Goal: Task Accomplishment & Management: Manage account settings

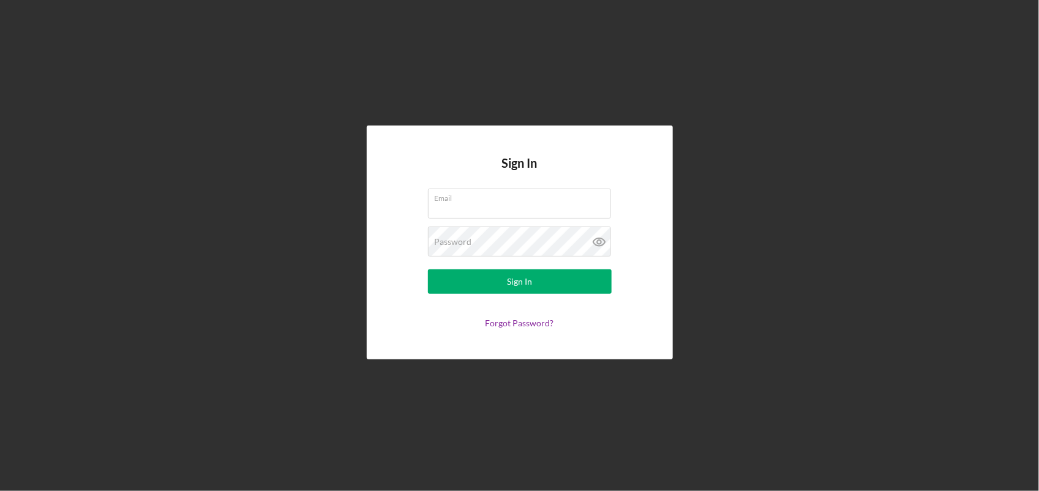
type input "[PERSON_NAME][EMAIL_ADDRESS][DOMAIN_NAME]"
click at [536, 295] on form "Email [PERSON_NAME][EMAIL_ADDRESS][DOMAIN_NAME] Password Sign In Forgot Passwor…" at bounding box center [519, 258] width 245 height 140
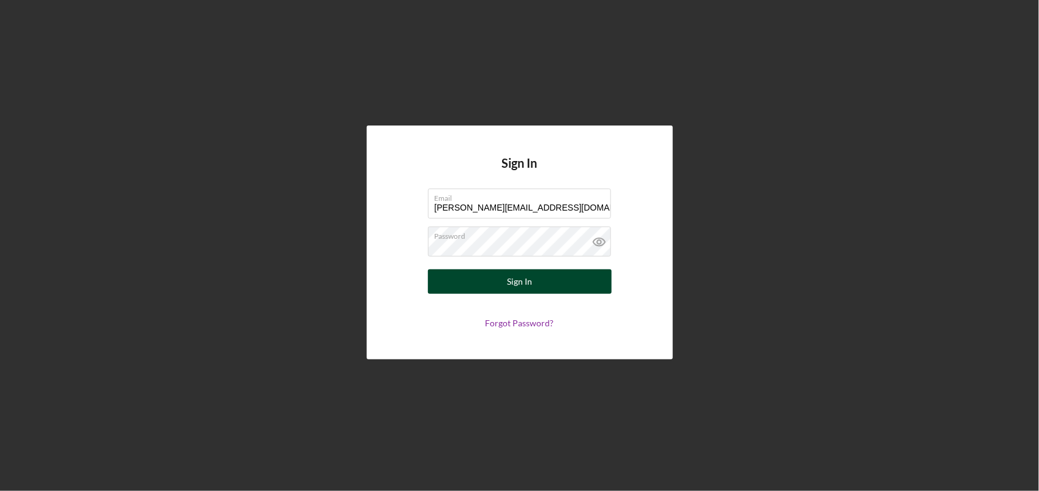
click at [542, 283] on button "Sign In" at bounding box center [520, 281] width 184 height 24
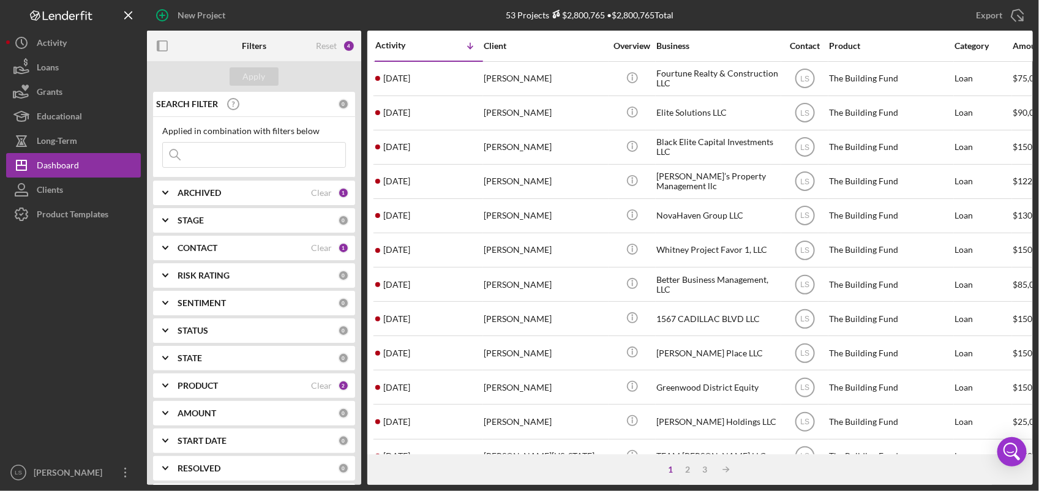
click at [255, 157] on input at bounding box center [254, 155] width 182 height 24
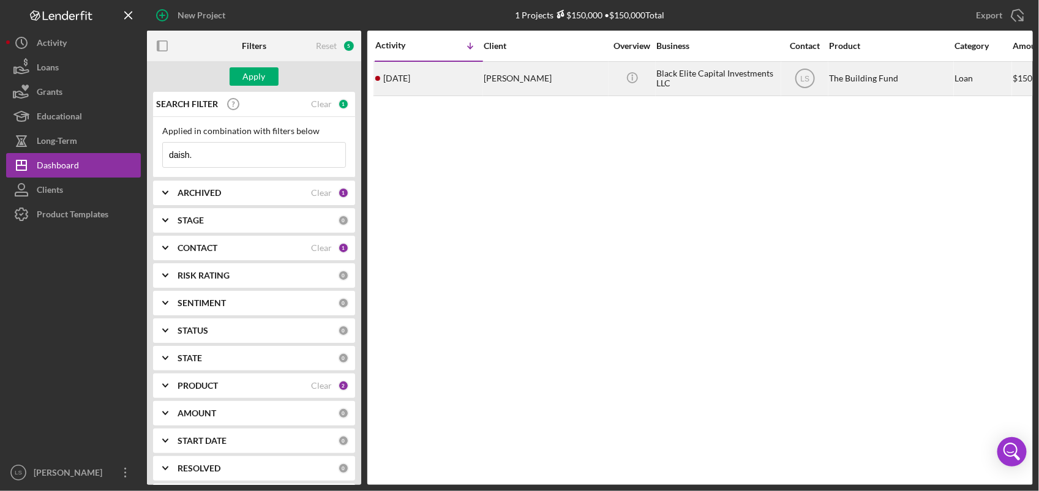
type input "daish."
click at [564, 86] on div "[PERSON_NAME]" at bounding box center [544, 78] width 122 height 32
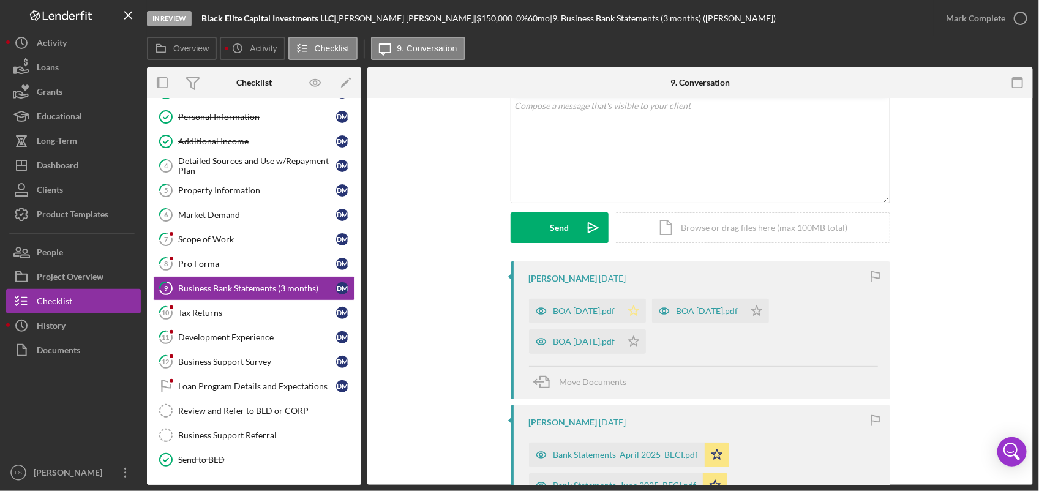
scroll to position [153, 0]
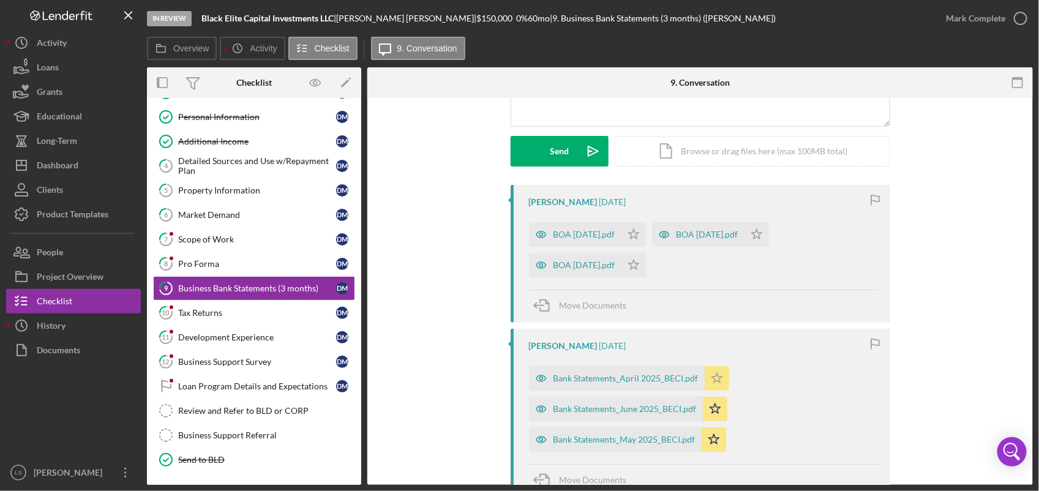
click at [714, 373] on icon "Icon/Star" at bounding box center [716, 378] width 24 height 24
click at [711, 382] on polygon "button" at bounding box center [716, 378] width 10 height 10
click at [248, 257] on link "8 Pro Forma [PERSON_NAME]" at bounding box center [254, 264] width 202 height 24
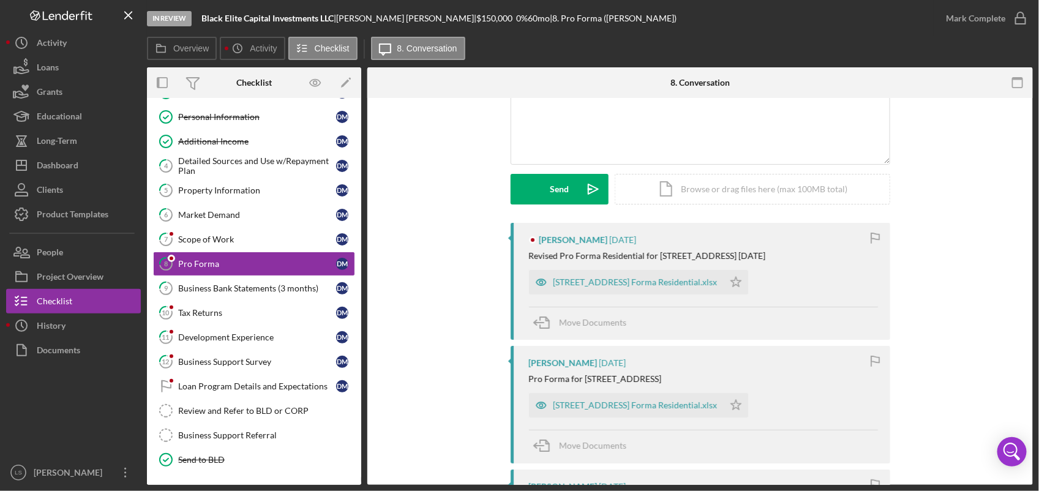
scroll to position [153, 0]
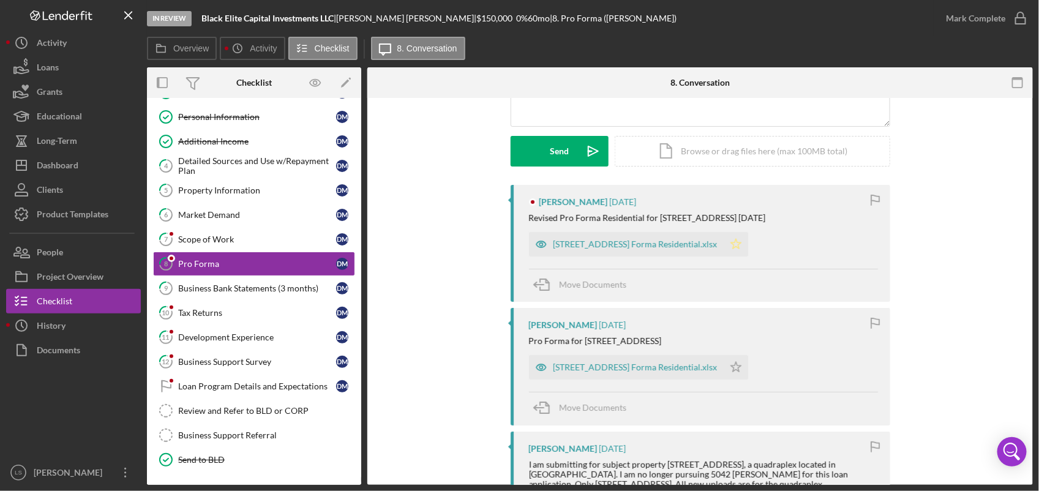
click at [740, 242] on polygon "button" at bounding box center [735, 244] width 10 height 10
click at [239, 240] on div "Scope of Work" at bounding box center [257, 239] width 158 height 10
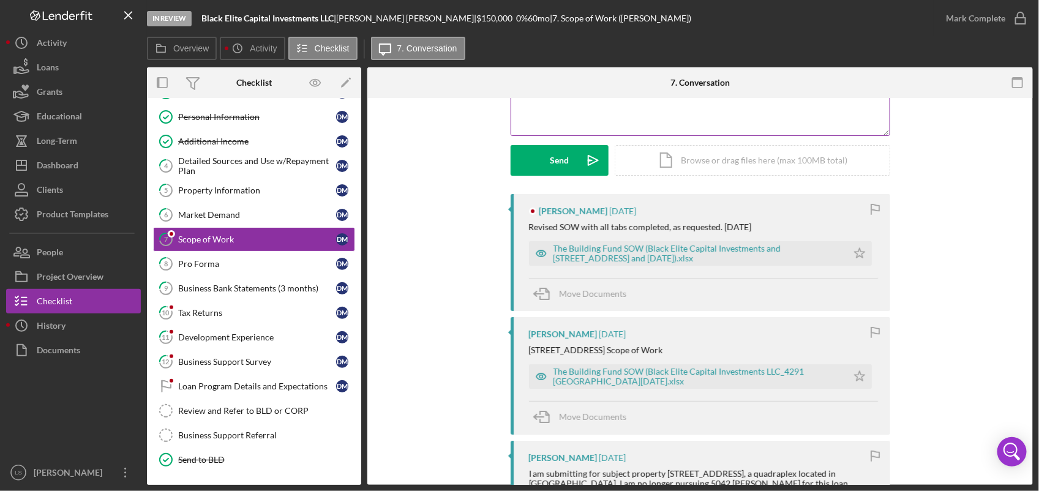
scroll to position [153, 0]
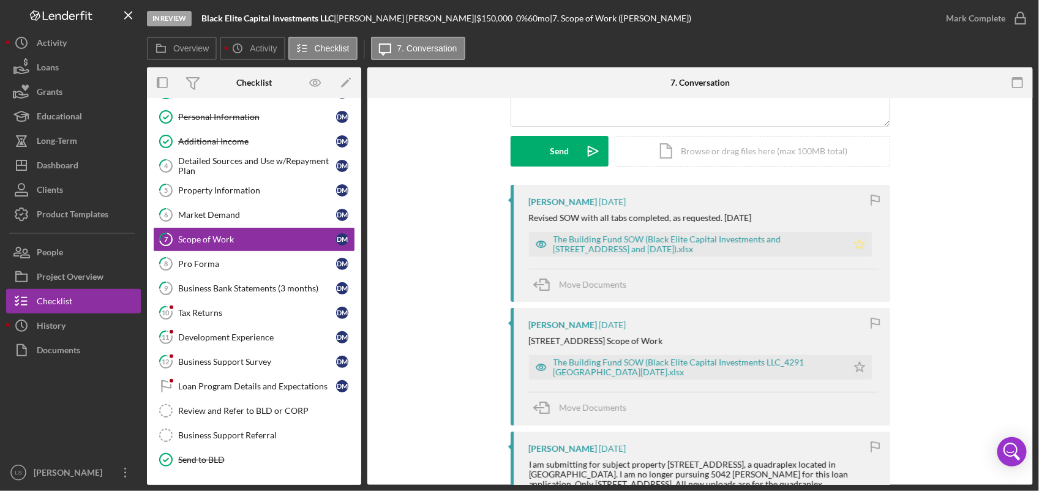
click at [856, 244] on icon "Icon/Star" at bounding box center [859, 244] width 24 height 24
click at [233, 214] on div "Market Demand" at bounding box center [257, 215] width 158 height 10
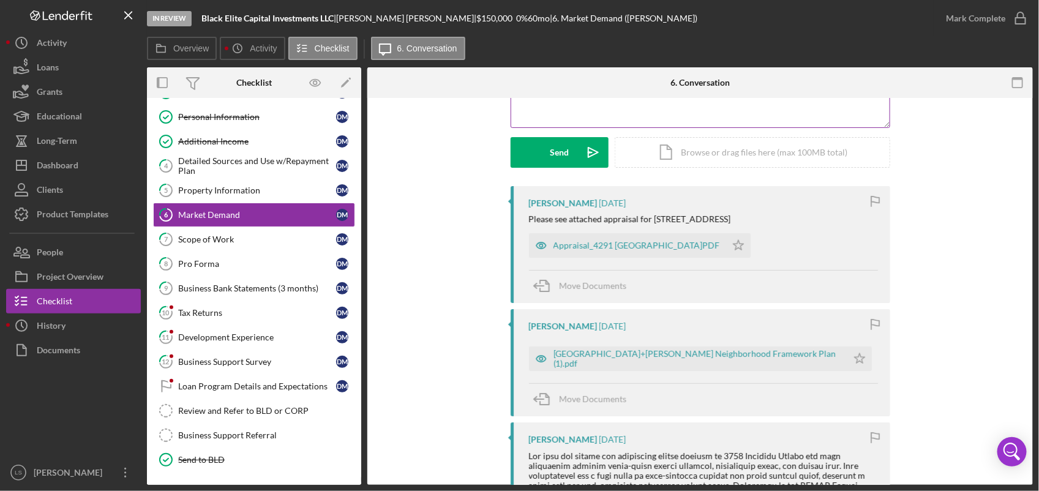
scroll to position [153, 0]
click at [733, 242] on polygon "button" at bounding box center [738, 244] width 10 height 10
click at [847, 361] on icon "Icon/Star" at bounding box center [859, 357] width 24 height 24
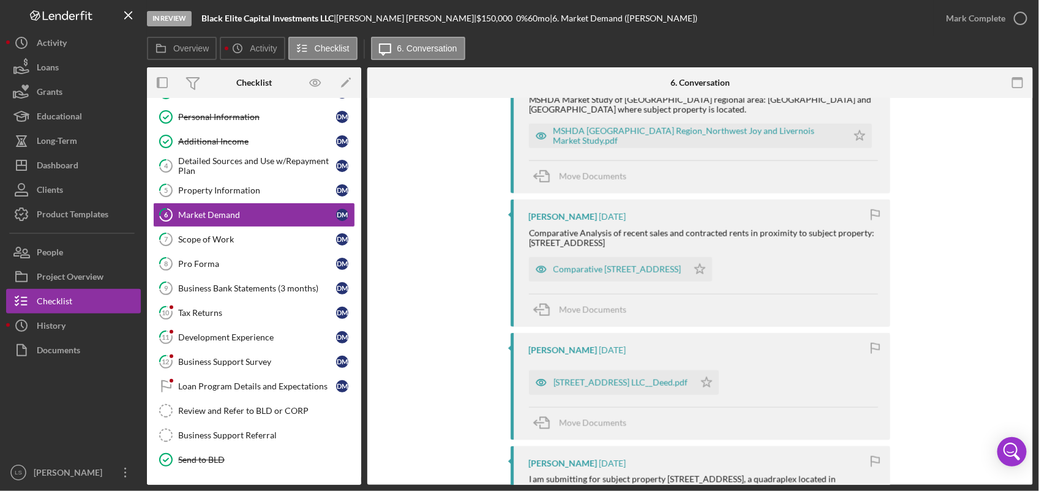
scroll to position [688, 0]
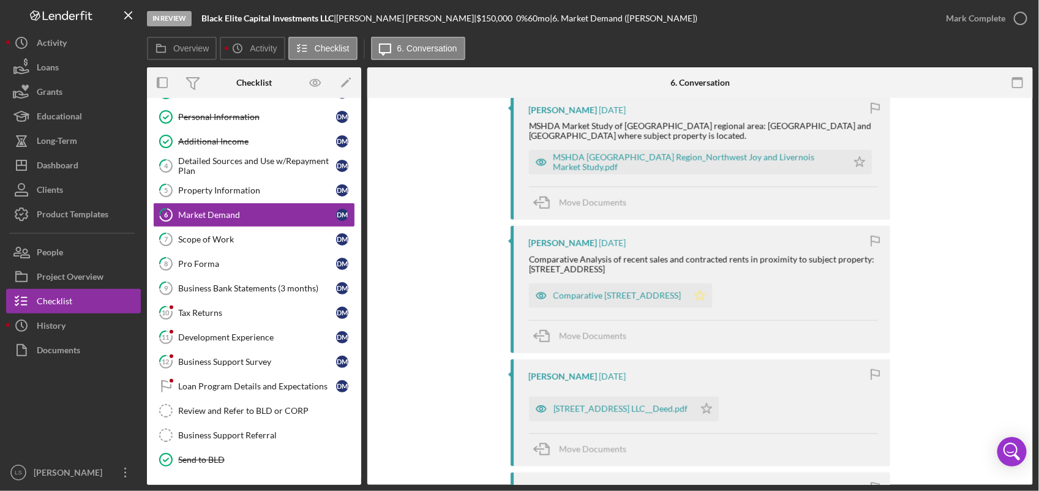
click at [712, 298] on icon "Icon/Star" at bounding box center [699, 295] width 24 height 24
click at [847, 165] on icon "Icon/Star" at bounding box center [859, 162] width 24 height 24
click at [694, 414] on icon "Icon/Star" at bounding box center [706, 409] width 24 height 24
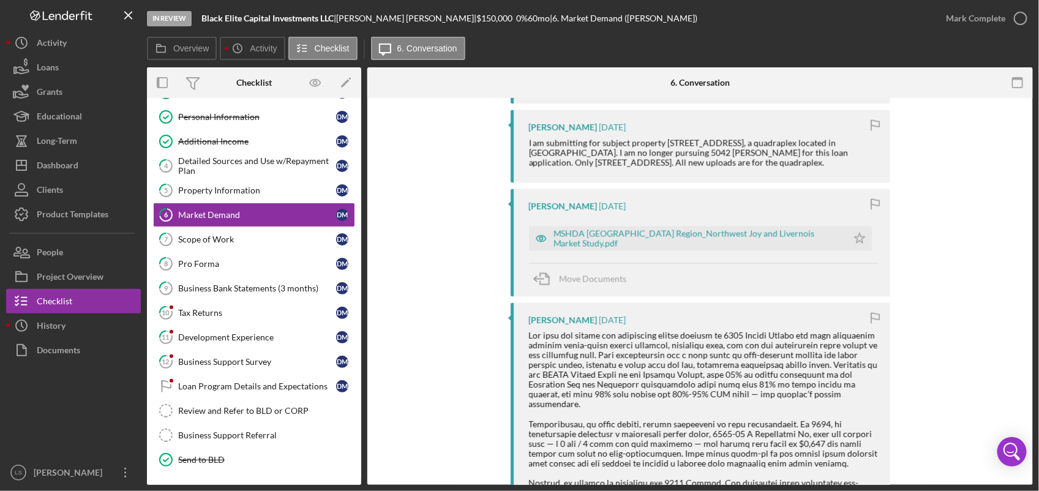
scroll to position [1071, 0]
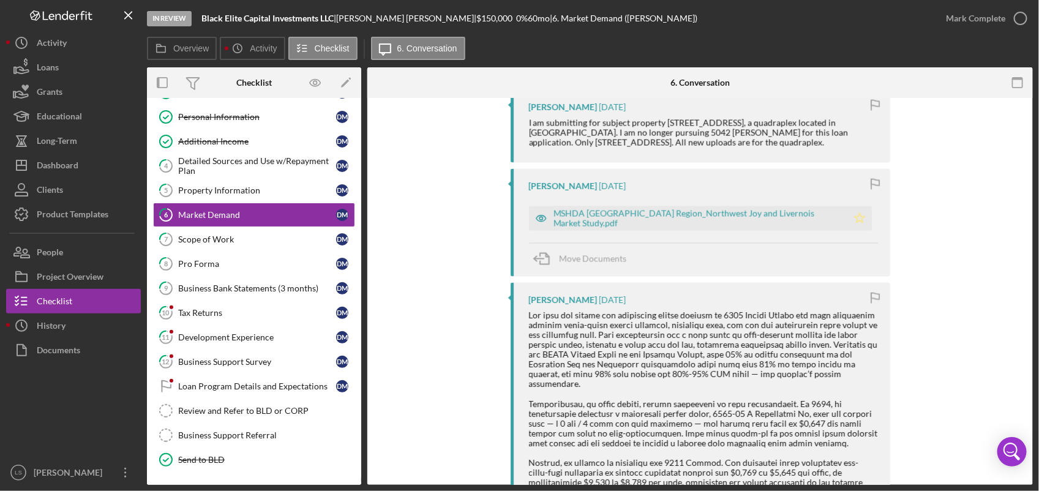
click at [847, 229] on icon "Icon/Star" at bounding box center [859, 218] width 24 height 24
click at [239, 195] on div "Property Information" at bounding box center [257, 190] width 158 height 10
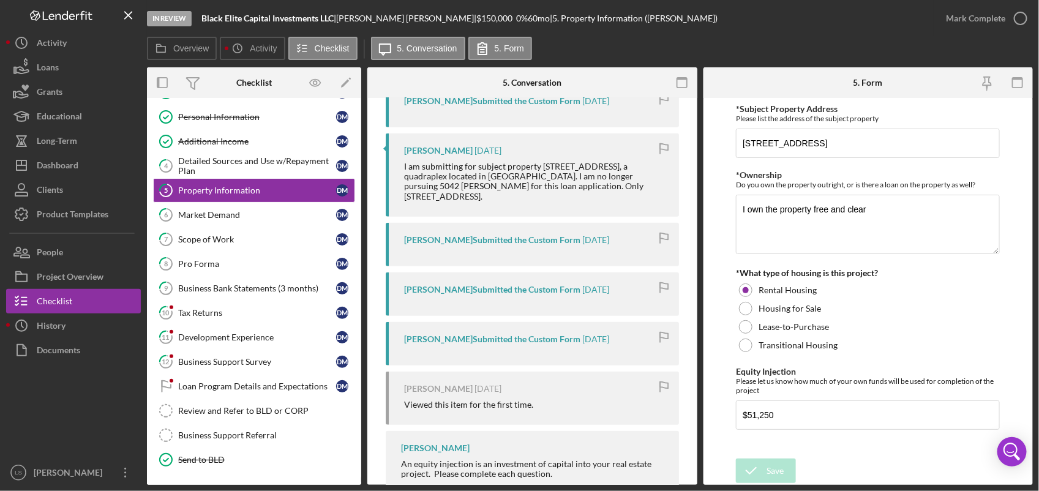
scroll to position [306, 0]
click at [253, 335] on div "Development Experience" at bounding box center [257, 337] width 158 height 10
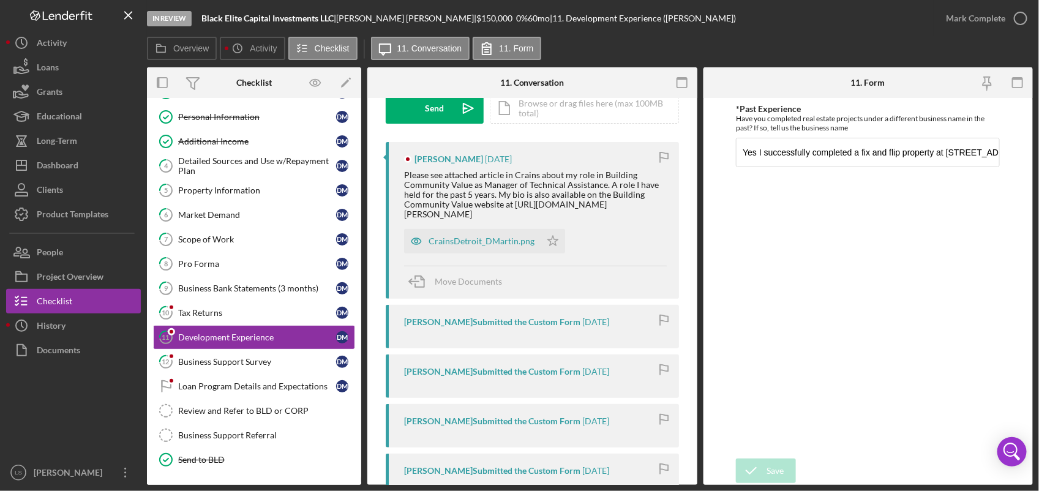
scroll to position [229, 0]
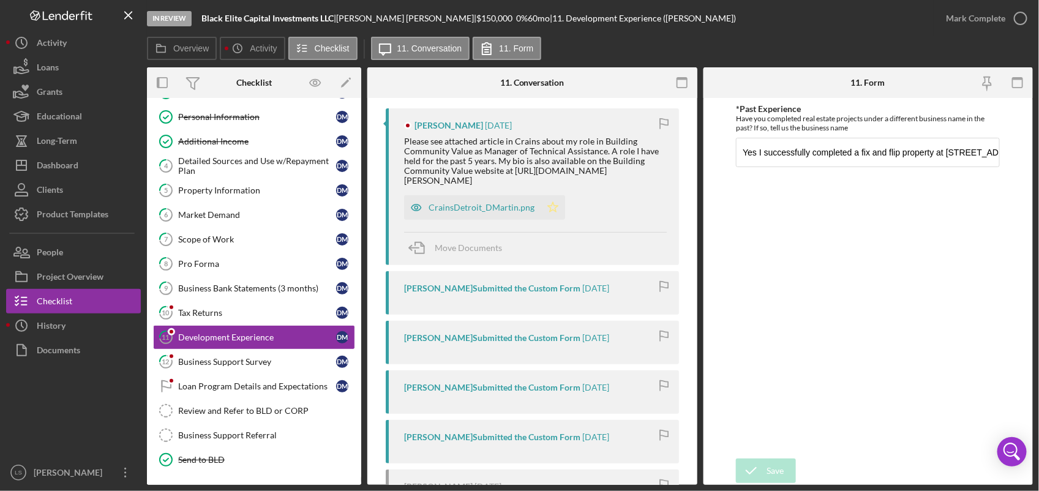
click at [552, 202] on polygon "button" at bounding box center [553, 207] width 10 height 10
click at [255, 314] on div "Tax Returns" at bounding box center [257, 313] width 158 height 10
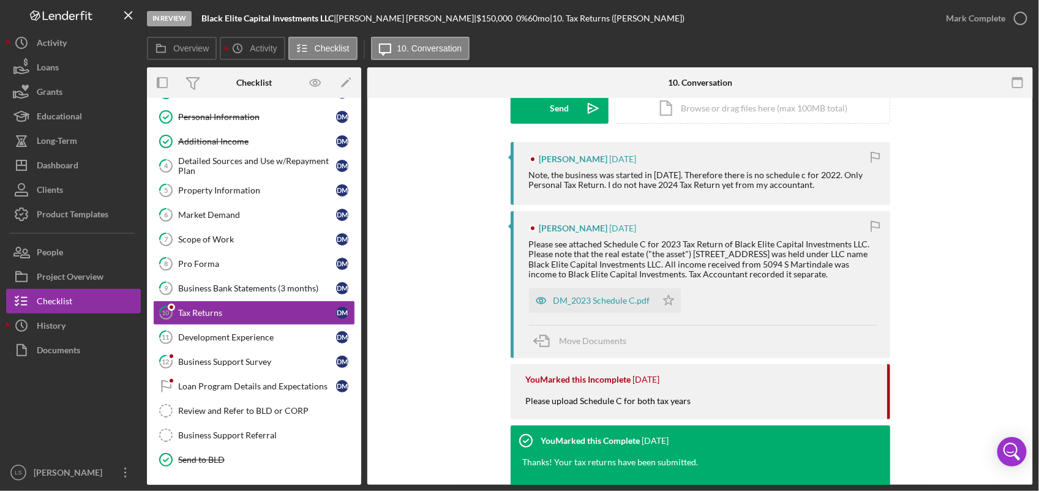
scroll to position [229, 0]
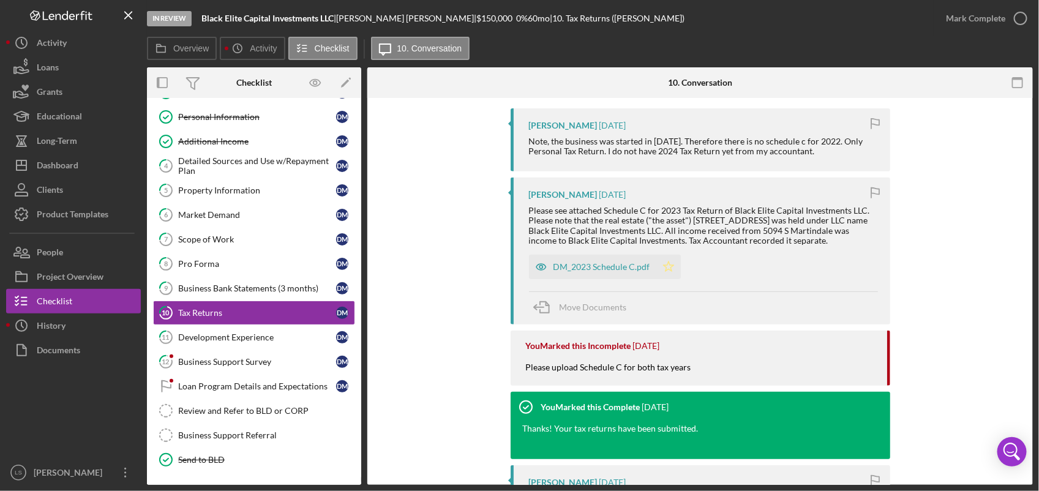
click at [659, 266] on icon "Icon/Star" at bounding box center [668, 267] width 24 height 24
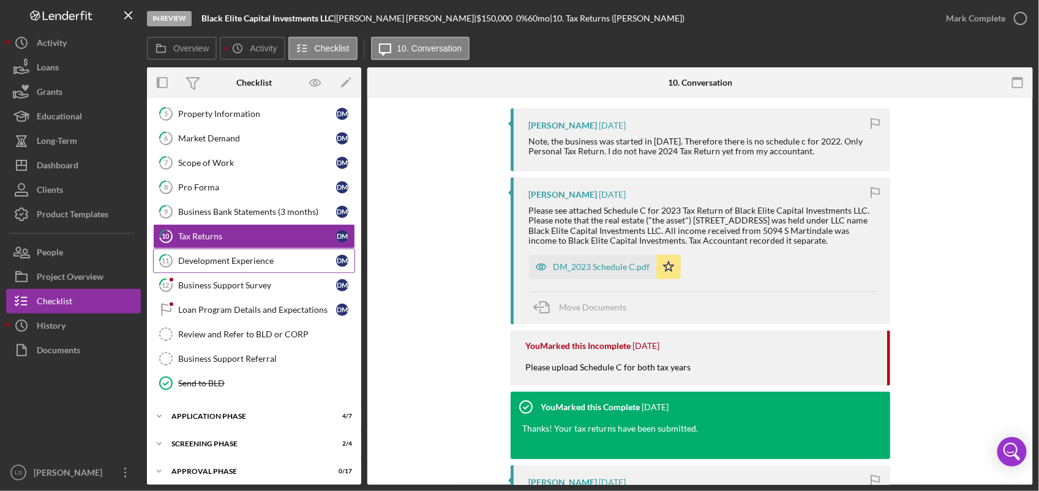
click at [260, 266] on div "Development Experience" at bounding box center [257, 261] width 158 height 10
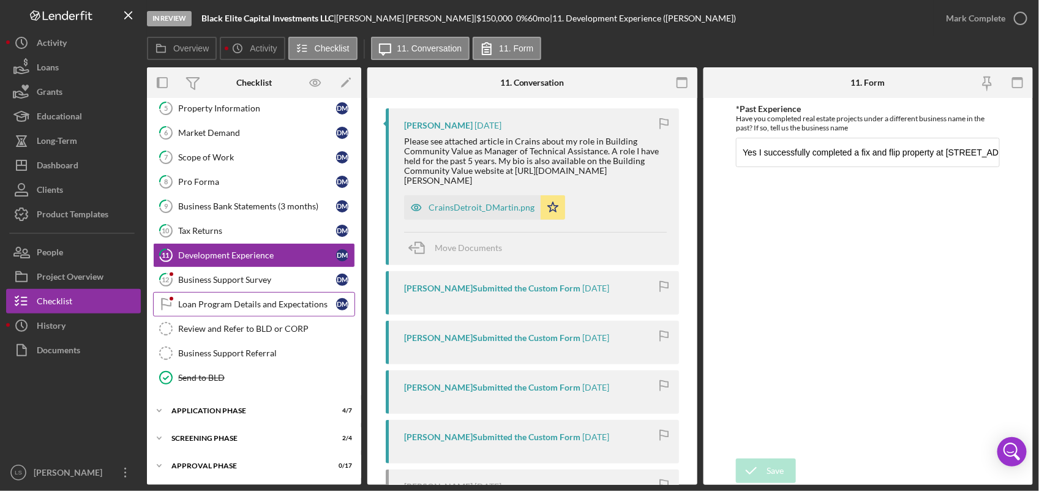
scroll to position [160, 0]
click at [260, 409] on div "Application Phase" at bounding box center [258, 410] width 174 height 7
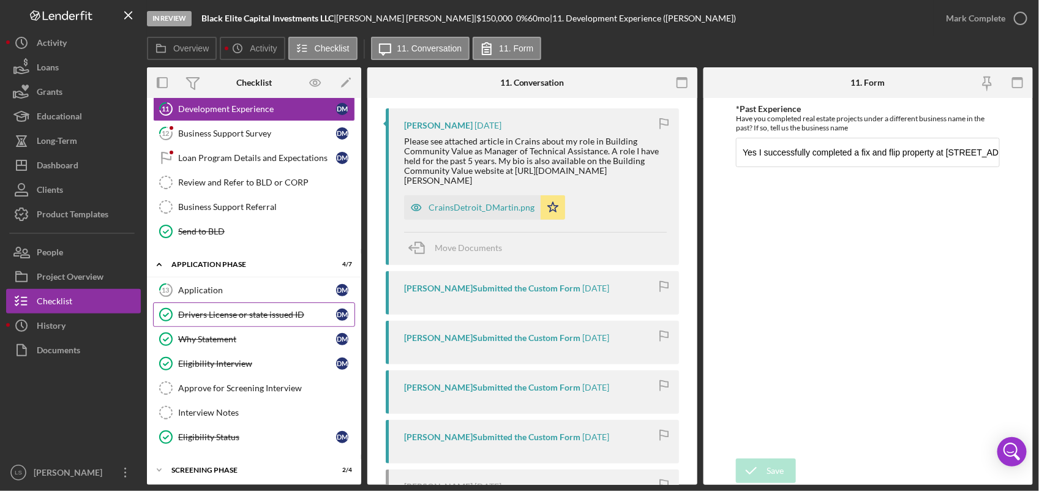
scroll to position [340, 0]
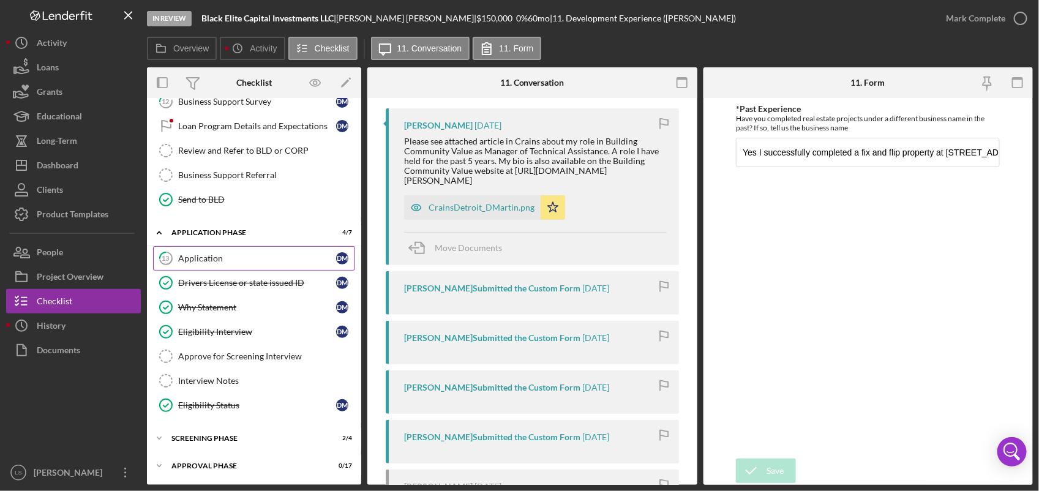
click at [276, 255] on div "Application" at bounding box center [257, 258] width 158 height 10
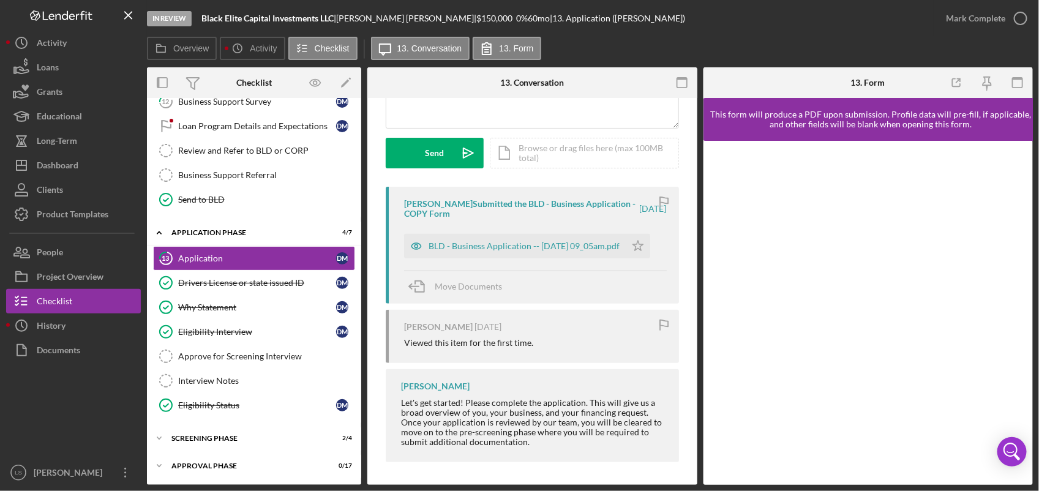
scroll to position [153, 0]
click at [643, 249] on icon "Icon/Star" at bounding box center [637, 244] width 24 height 24
click at [285, 278] on div "Drivers License or state issued ID" at bounding box center [257, 283] width 158 height 10
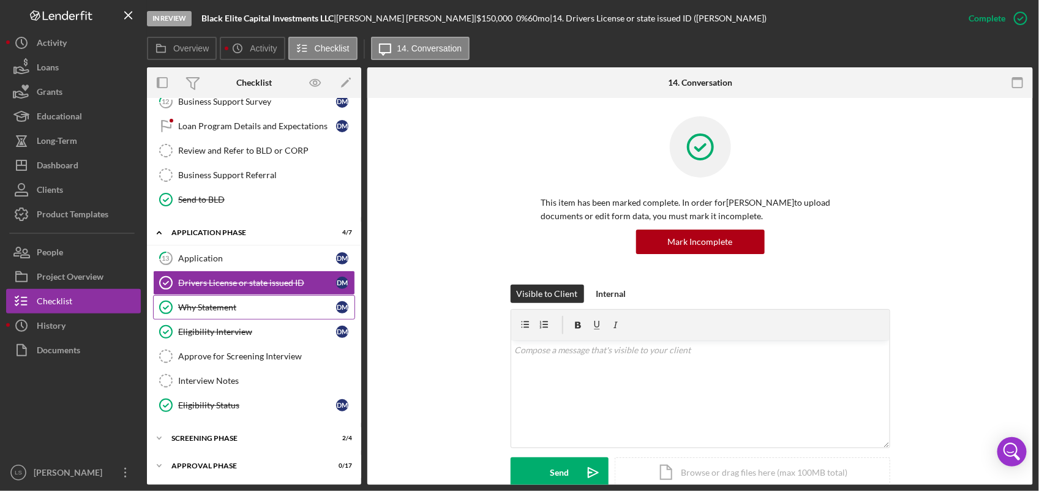
click at [263, 302] on div "Why Statement" at bounding box center [257, 307] width 158 height 10
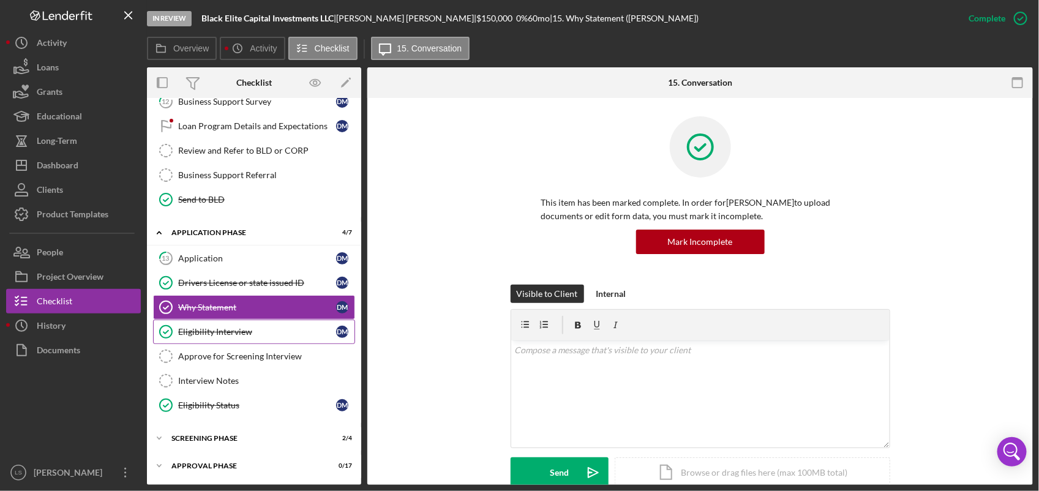
click at [257, 329] on div "Eligibility Interview" at bounding box center [257, 332] width 158 height 10
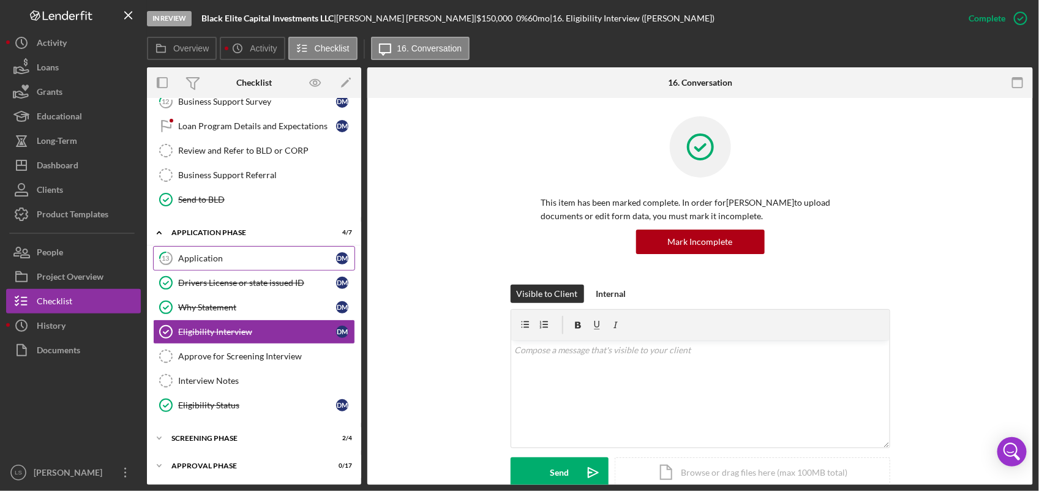
scroll to position [340, 0]
click at [276, 319] on link "Eligibility Interview Eligibility Interview [PERSON_NAME]" at bounding box center [254, 331] width 202 height 24
click at [249, 306] on div "Why Statement" at bounding box center [257, 307] width 158 height 10
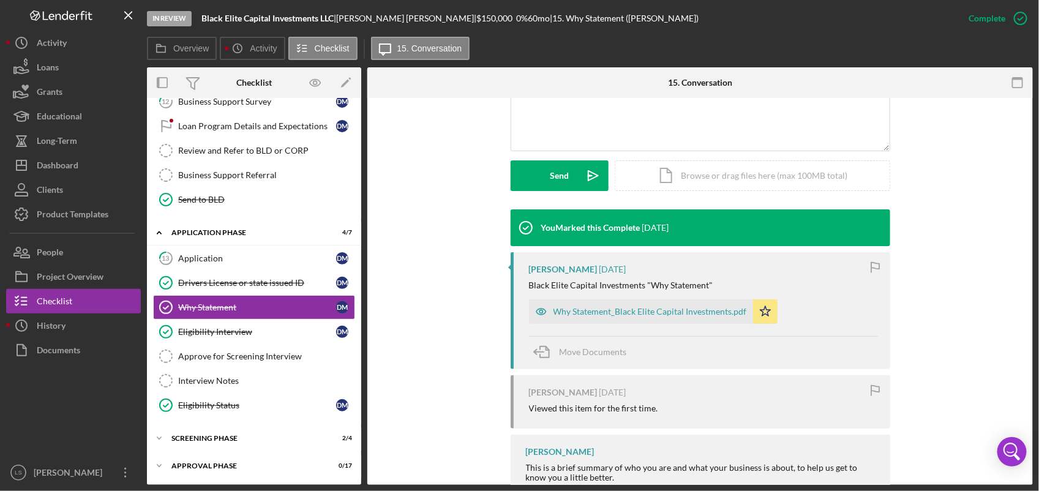
scroll to position [306, 0]
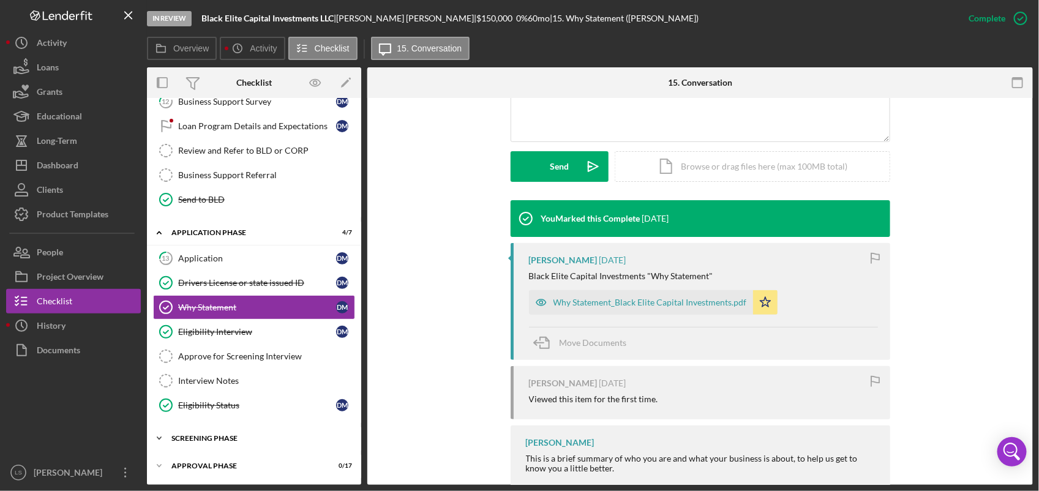
click at [245, 436] on div "Screening Phase" at bounding box center [258, 438] width 174 height 7
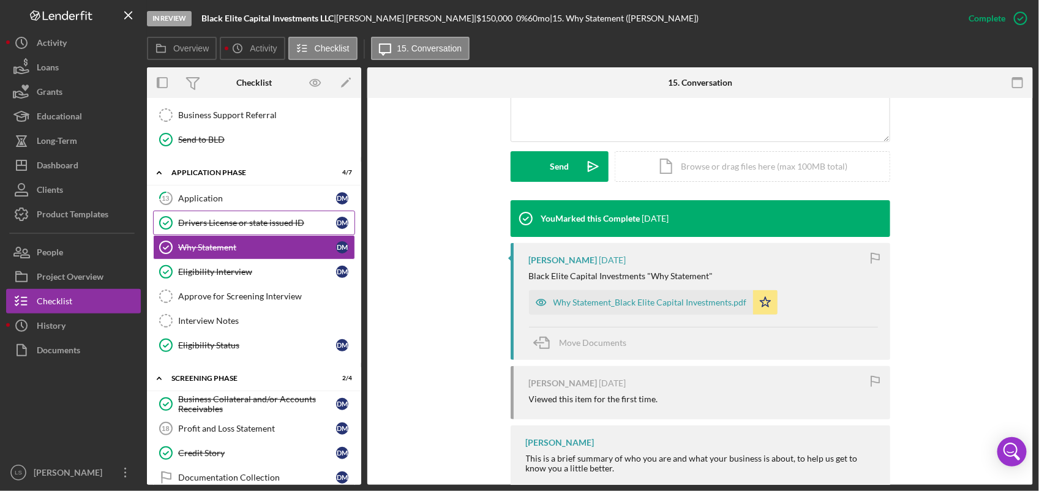
scroll to position [447, 0]
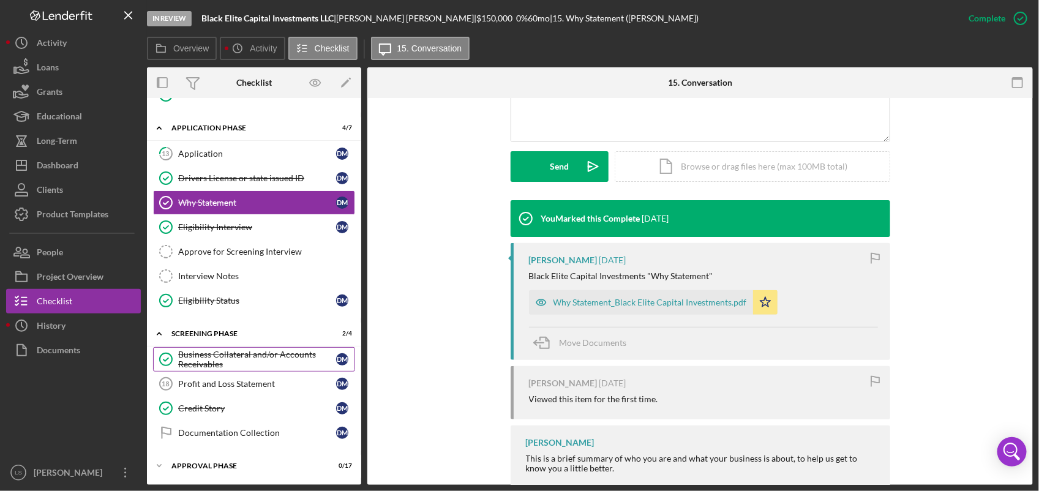
click at [252, 353] on div "Business Collateral and/or Accounts Receivables" at bounding box center [257, 359] width 158 height 20
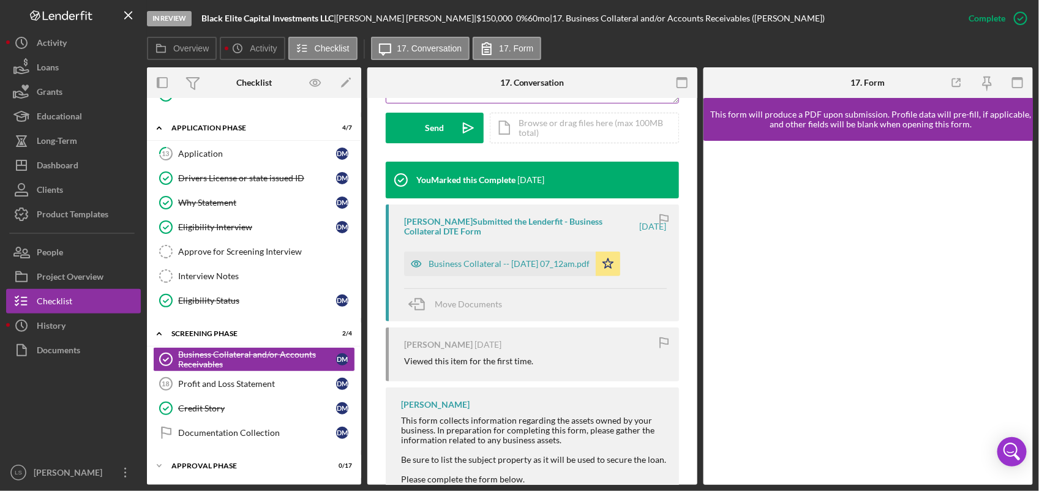
scroll to position [382, 0]
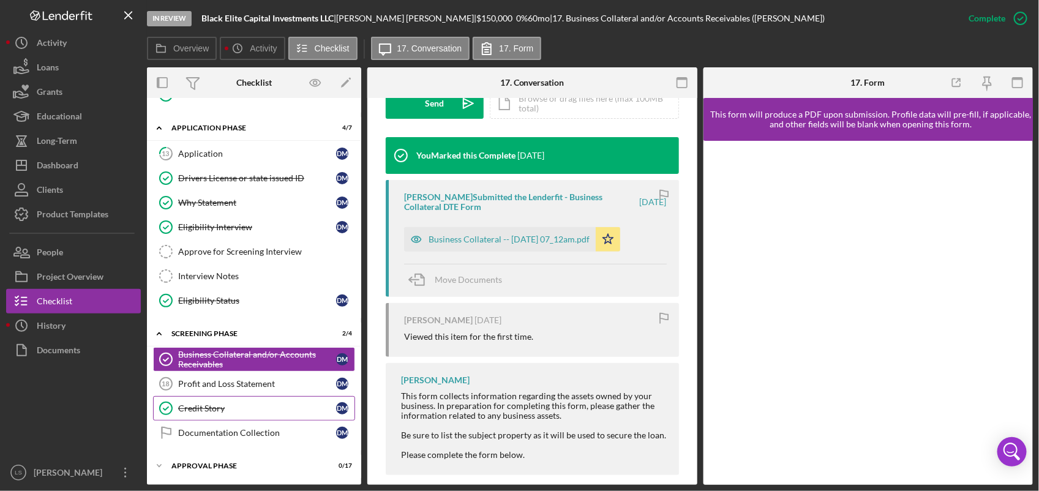
click at [247, 401] on link "Credit Story Credit Story [PERSON_NAME]" at bounding box center [254, 408] width 202 height 24
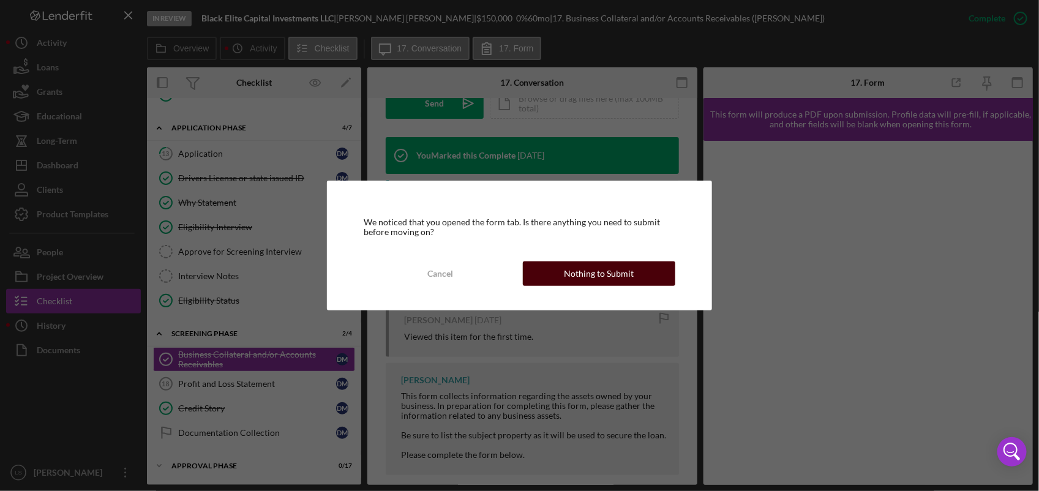
click at [580, 277] on div "Nothing to Submit" at bounding box center [599, 273] width 70 height 24
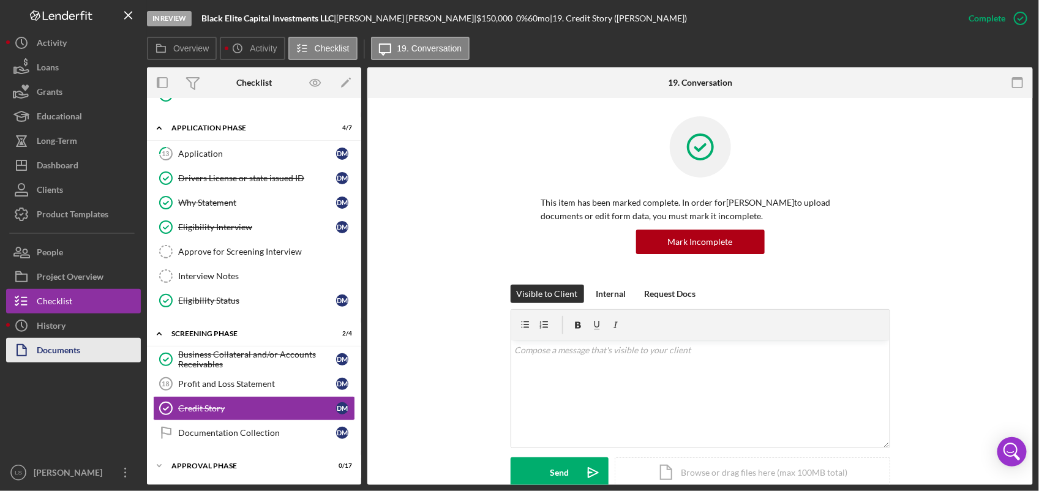
click at [67, 345] on div "Documents" at bounding box center [58, 352] width 43 height 28
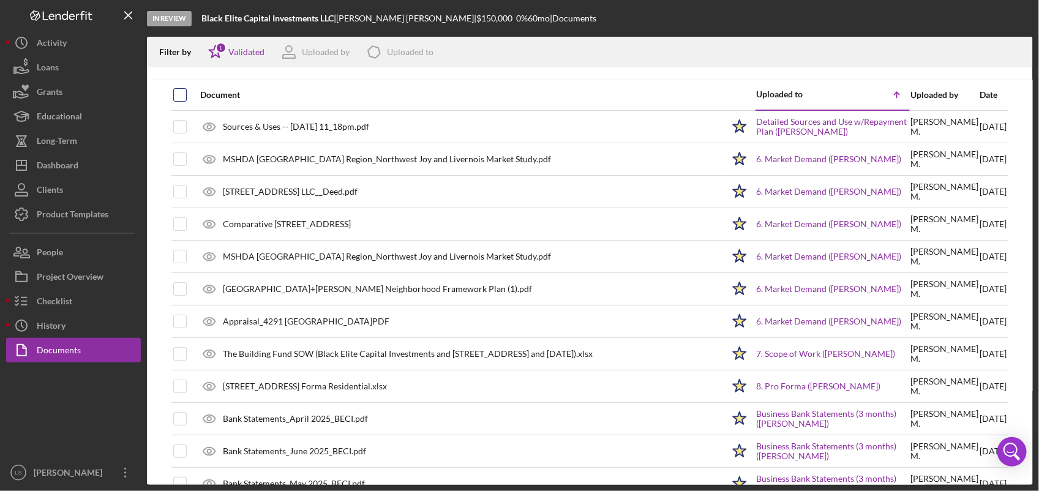
click at [177, 89] on input "checkbox" at bounding box center [180, 95] width 12 height 12
checkbox input "true"
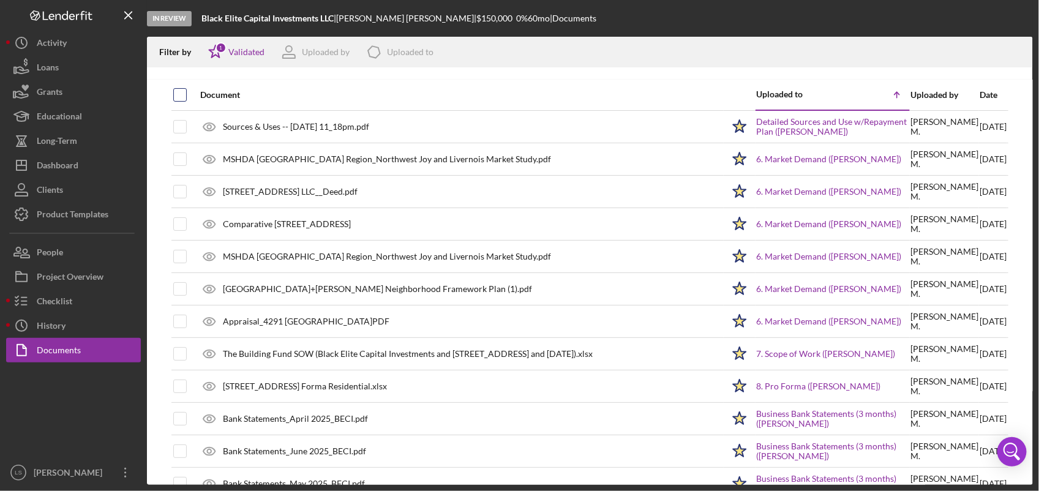
checkbox input "true"
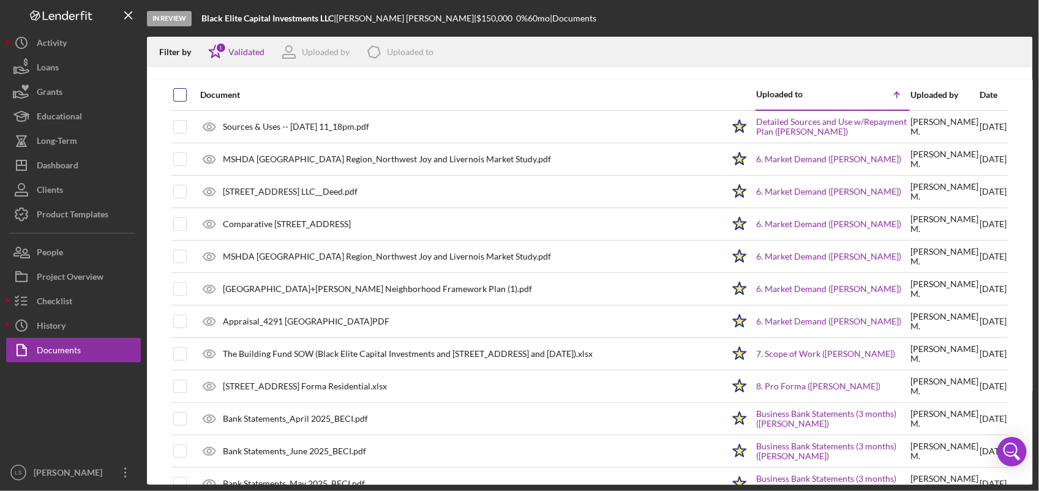
checkbox input "true"
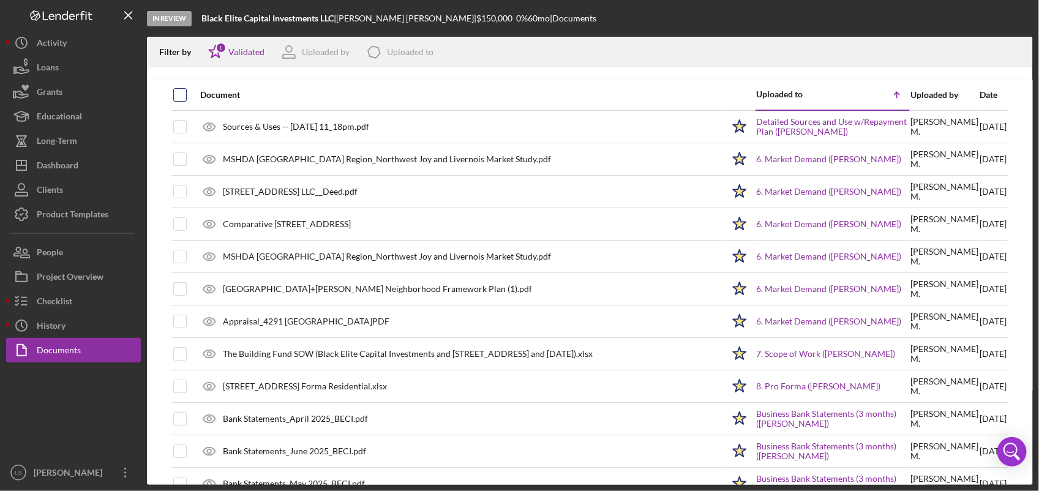
checkbox input "true"
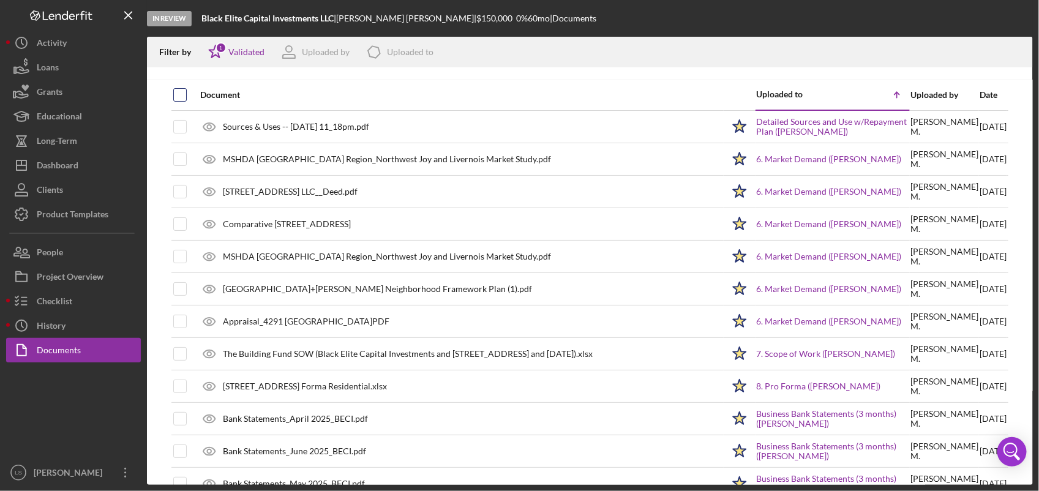
checkbox input "true"
click at [1022, 56] on icon "Icon/Download" at bounding box center [1018, 53] width 28 height 28
click at [86, 270] on div "Project Overview" at bounding box center [70, 278] width 67 height 28
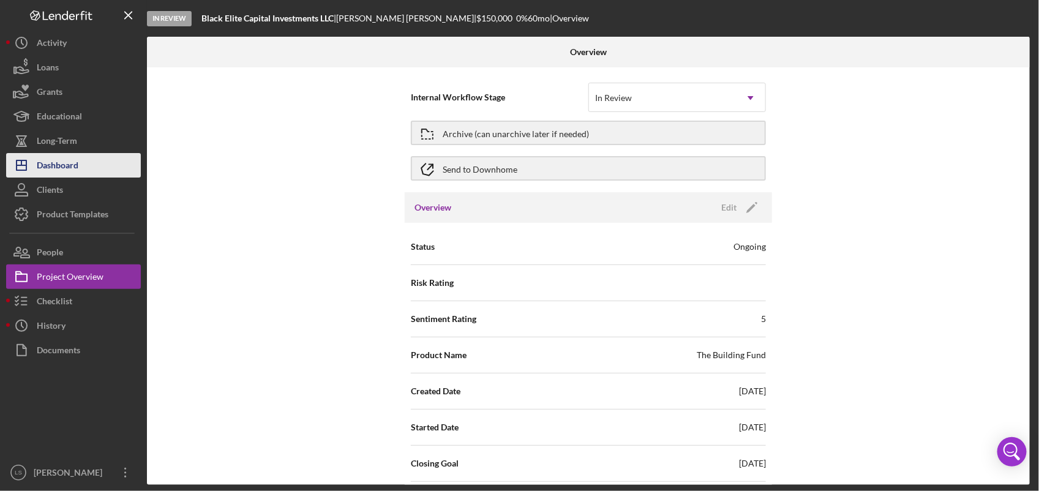
click at [69, 163] on div "Dashboard" at bounding box center [58, 167] width 42 height 28
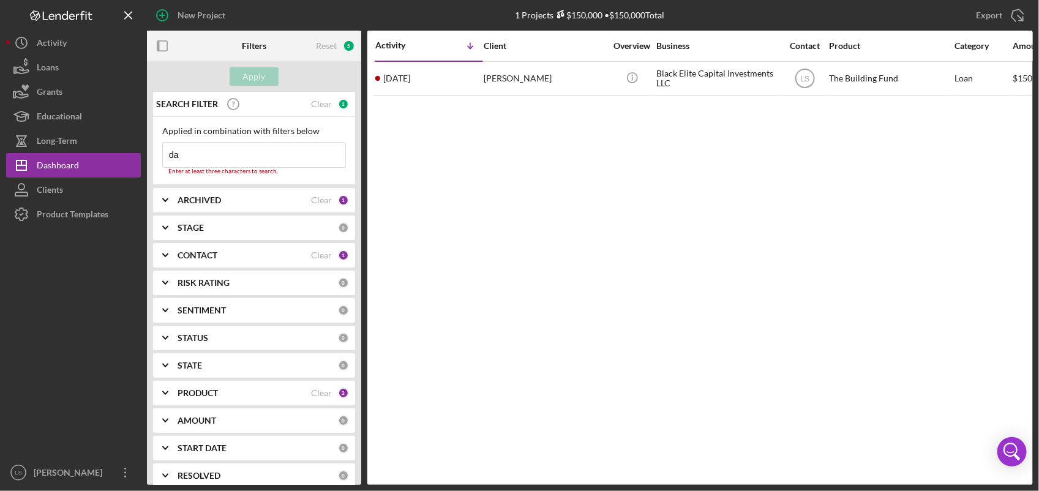
type input "d"
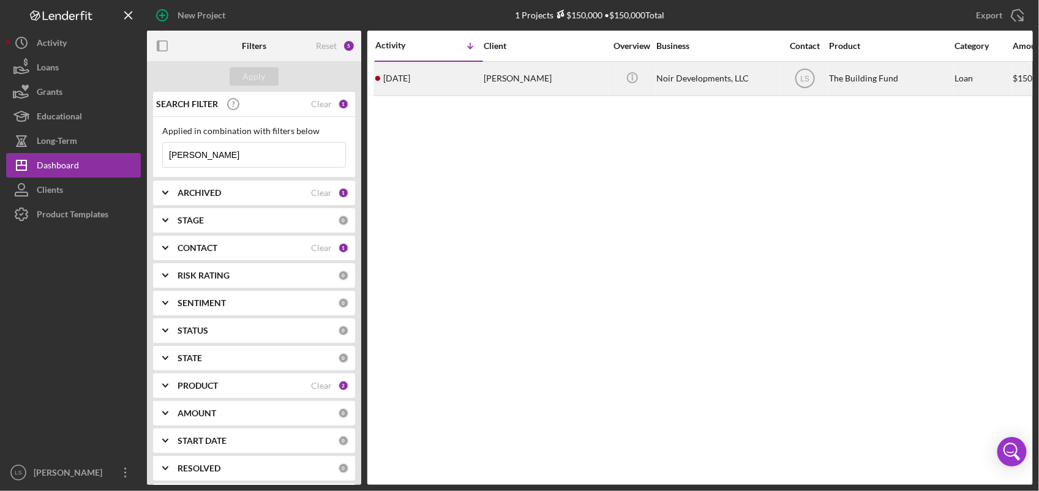
type input "[PERSON_NAME]"
click at [573, 73] on div "[PERSON_NAME]" at bounding box center [544, 78] width 122 height 32
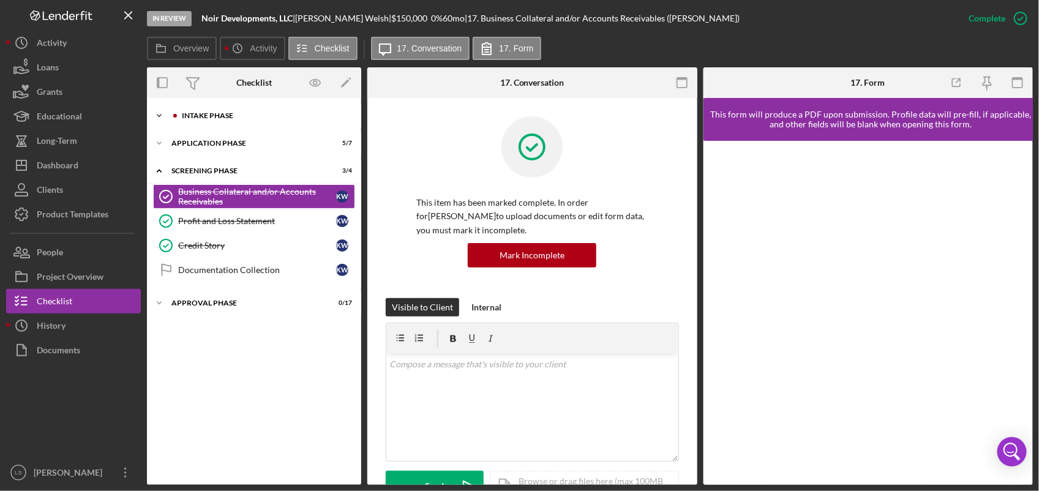
click at [264, 124] on div "Icon/Expander Intake Phase 6 / 17" at bounding box center [254, 115] width 214 height 24
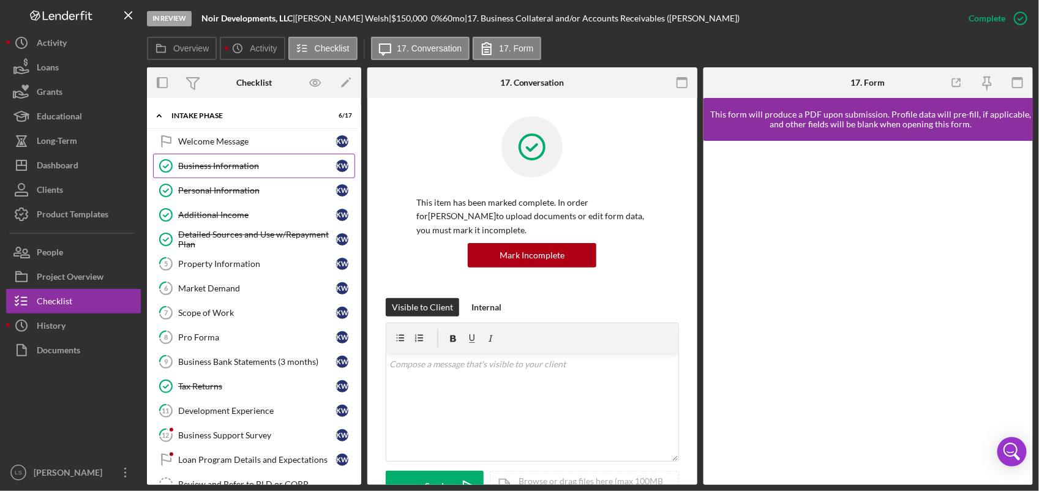
click at [276, 168] on div "Business Information" at bounding box center [257, 166] width 158 height 10
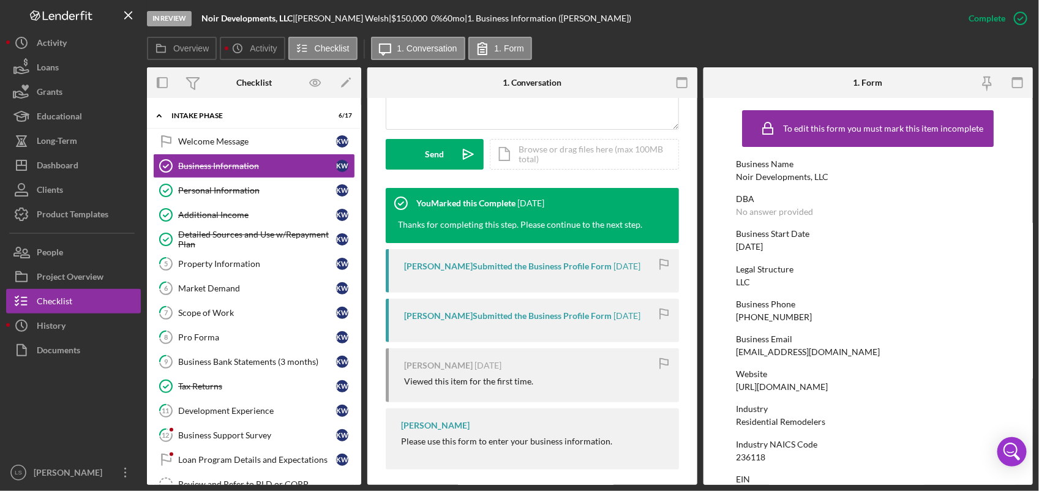
scroll to position [341, 0]
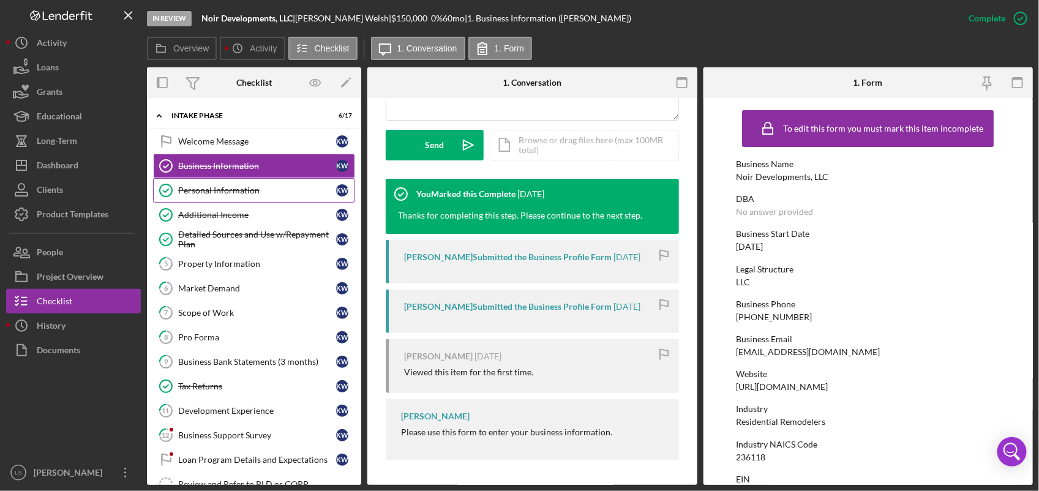
click at [259, 199] on link "Personal Information Personal Information K W" at bounding box center [254, 190] width 202 height 24
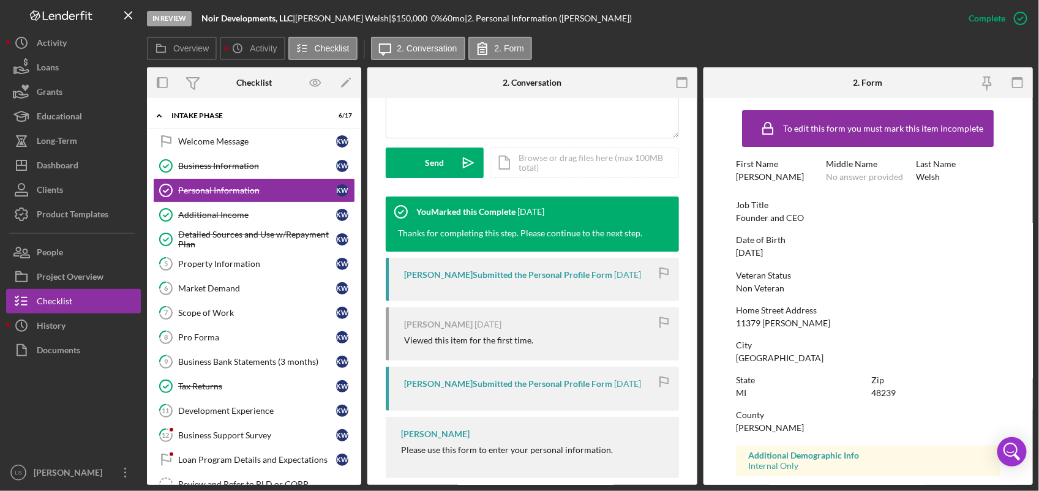
scroll to position [341, 0]
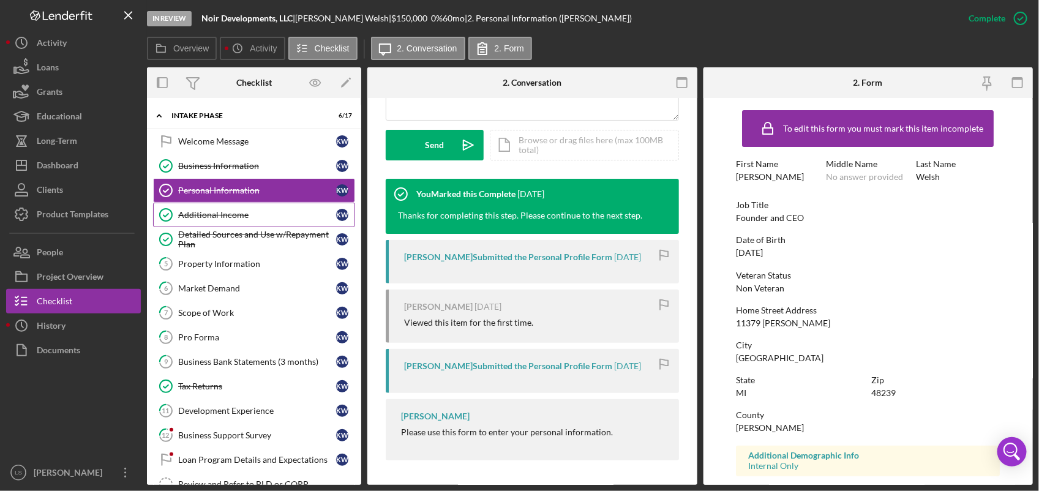
click at [262, 210] on div "Additional Income" at bounding box center [257, 215] width 158 height 10
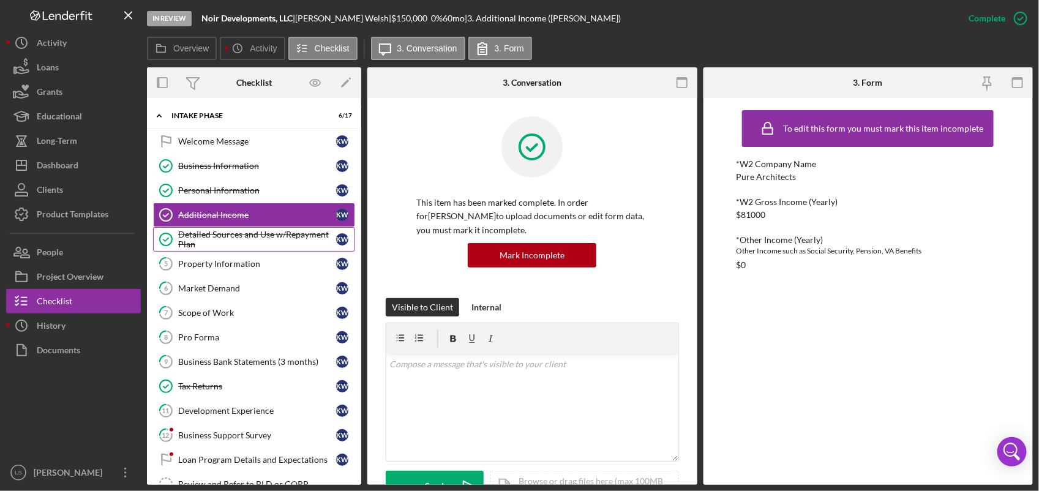
click at [291, 239] on div "Detailed Sources and Use w/Repayment Plan" at bounding box center [257, 239] width 158 height 20
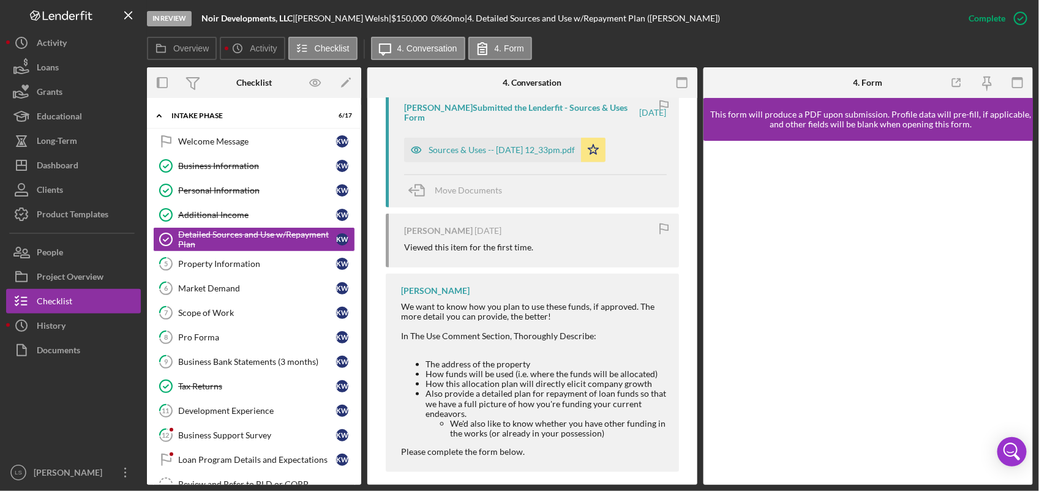
scroll to position [515, 0]
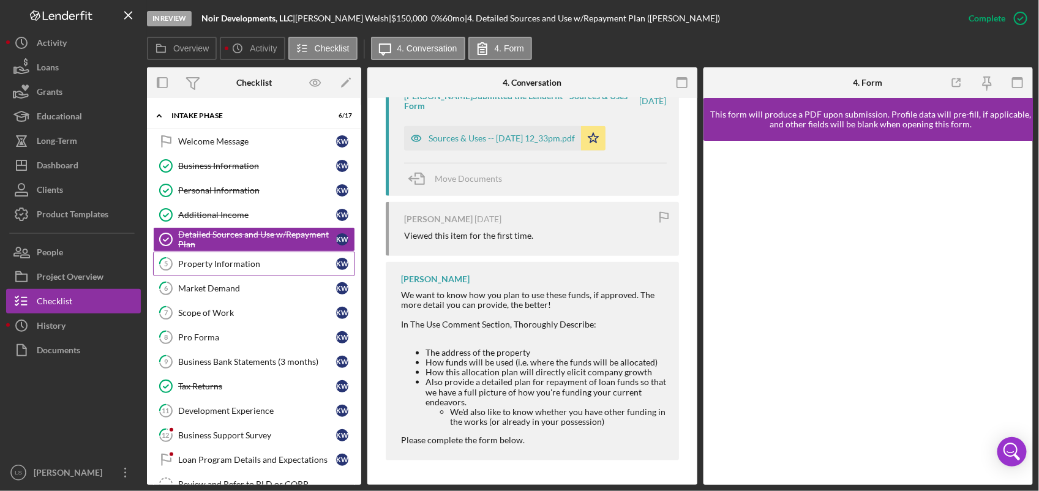
click at [278, 268] on div "Property Information" at bounding box center [257, 264] width 158 height 10
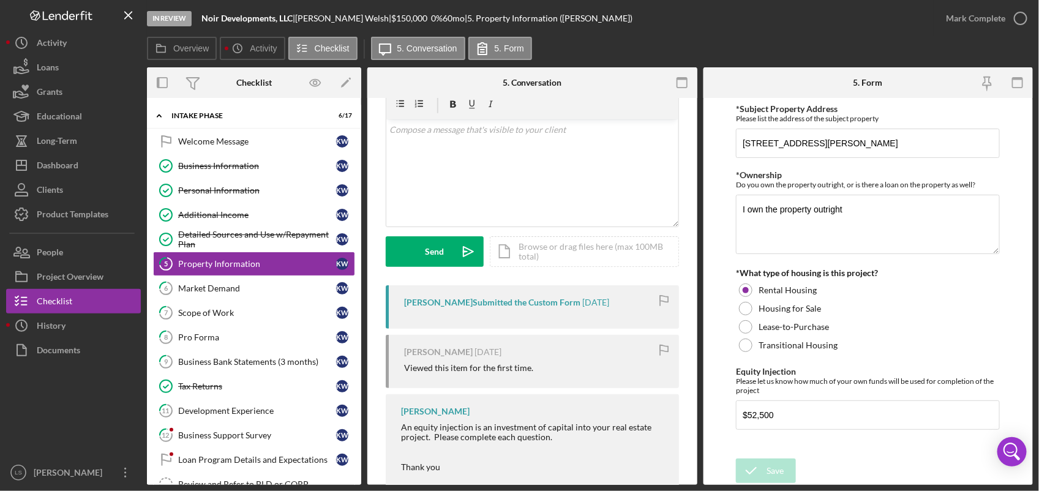
scroll to position [80, 0]
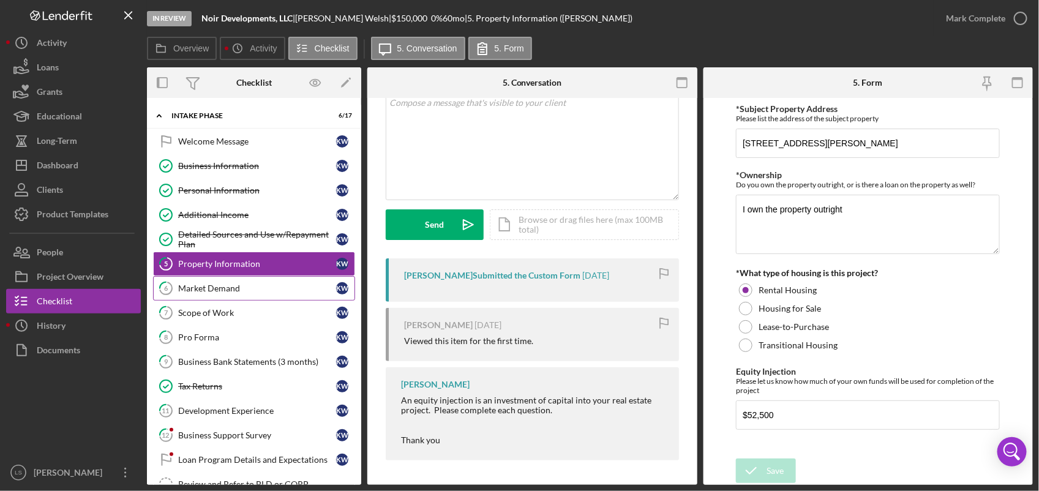
click at [286, 293] on div "Market Demand" at bounding box center [257, 288] width 158 height 10
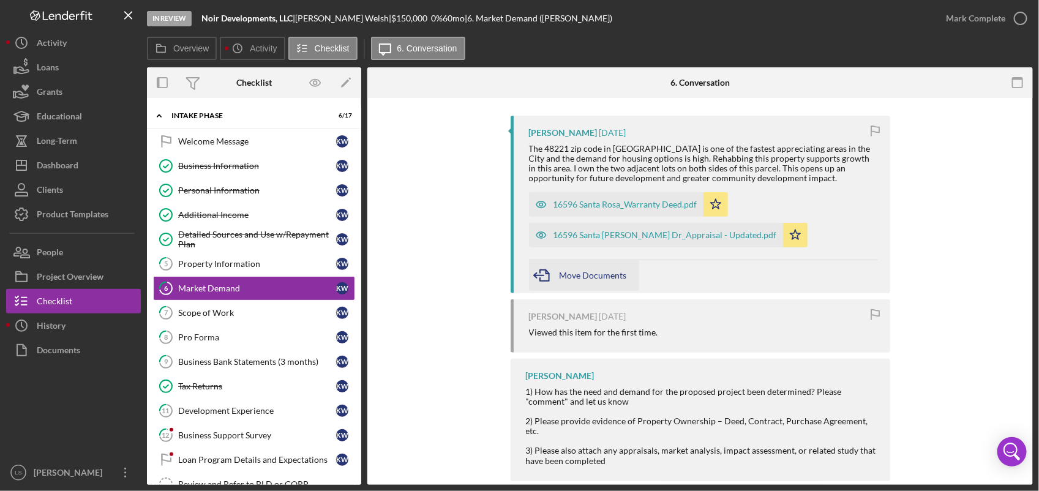
scroll to position [229, 0]
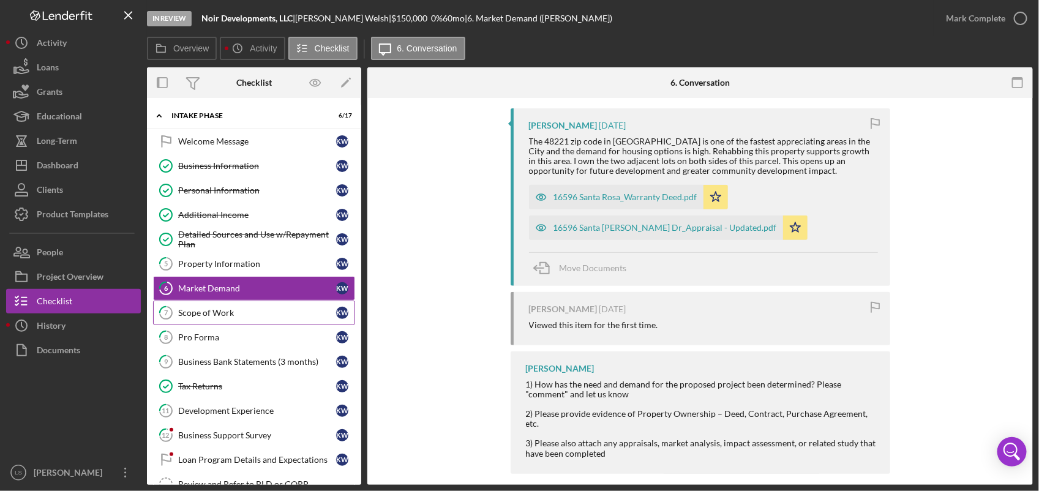
click at [178, 307] on icon "7" at bounding box center [166, 312] width 31 height 31
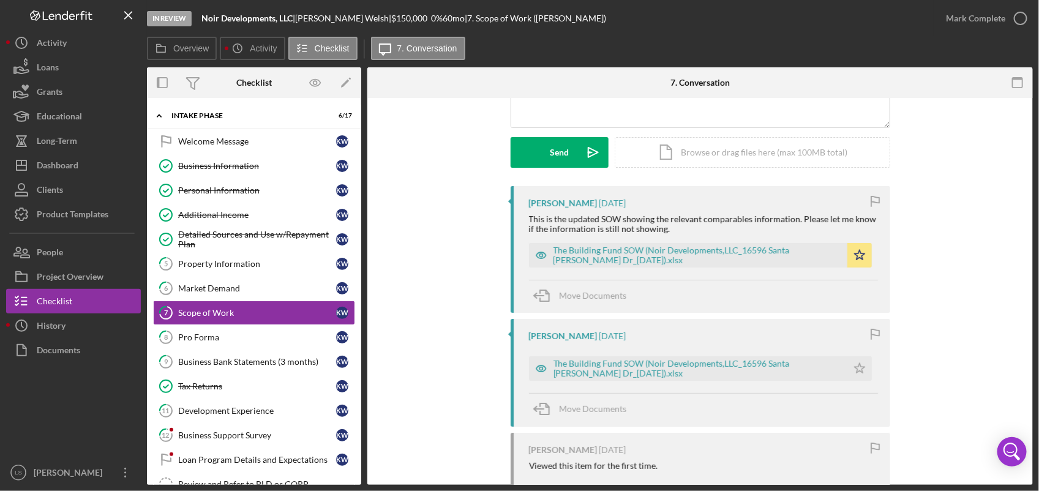
scroll to position [153, 0]
click at [209, 335] on div "Pro Forma" at bounding box center [257, 337] width 158 height 10
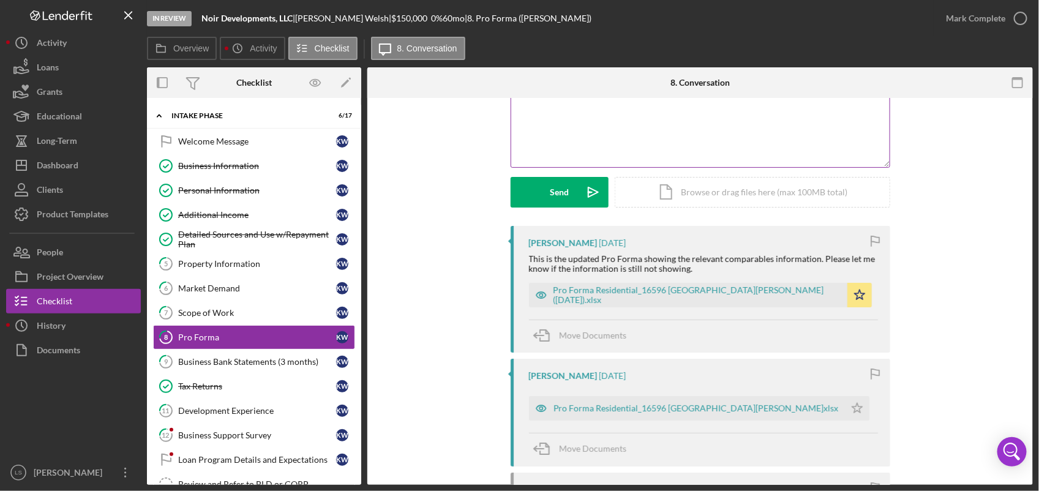
scroll to position [153, 0]
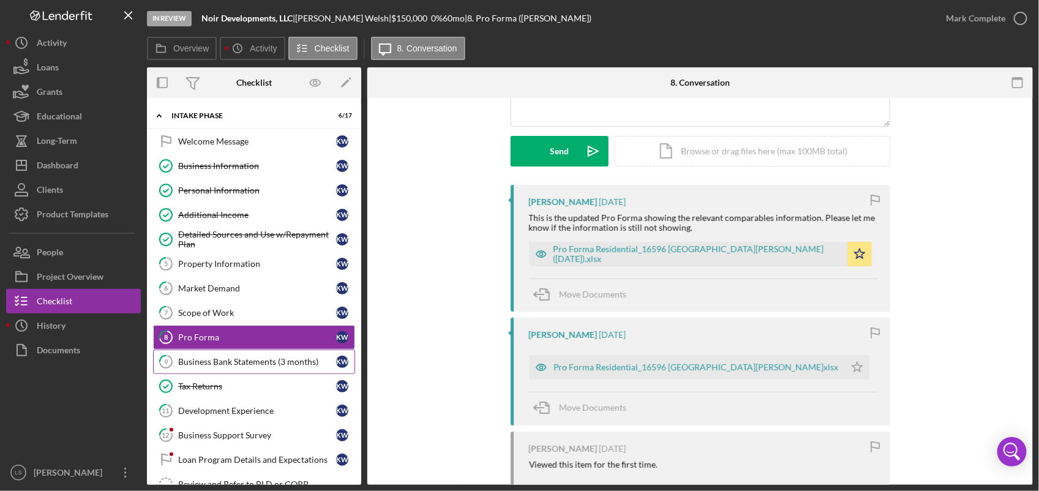
click at [289, 364] on div "Business Bank Statements (3 months)" at bounding box center [257, 362] width 158 height 10
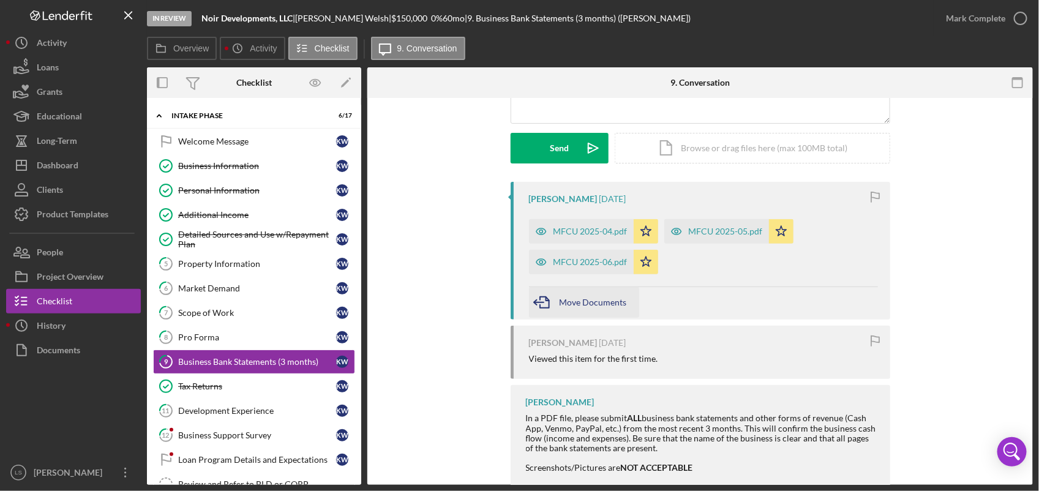
scroll to position [184, 0]
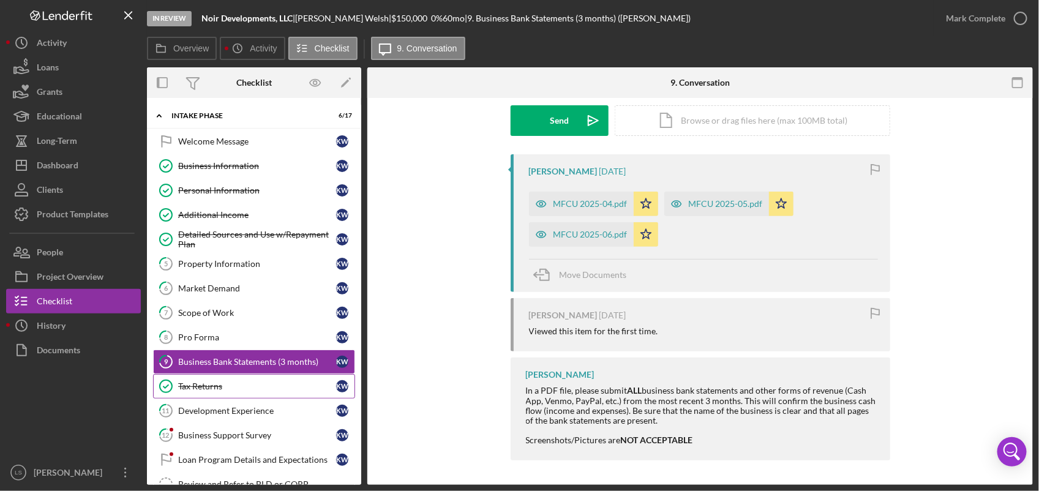
click at [280, 398] on link "Tax Returns Tax Returns K W" at bounding box center [254, 386] width 202 height 24
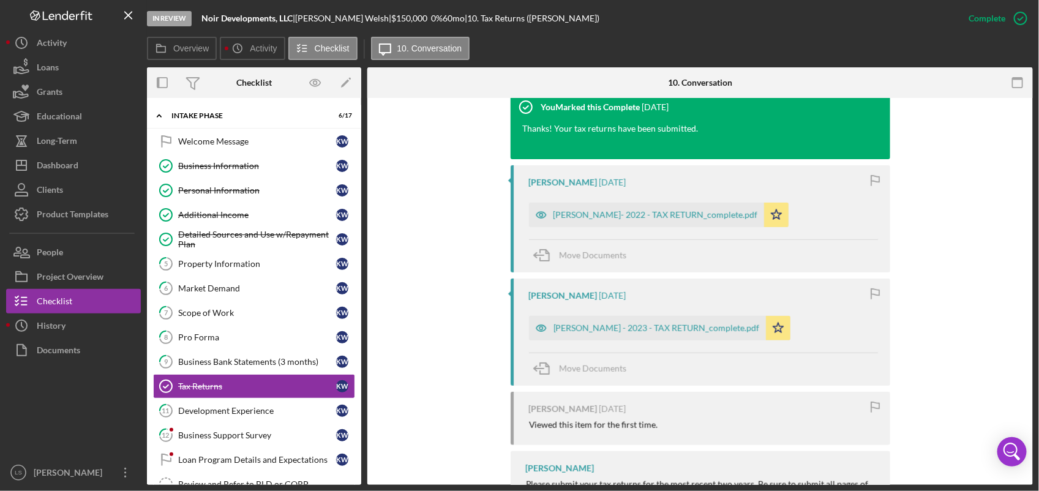
scroll to position [459, 0]
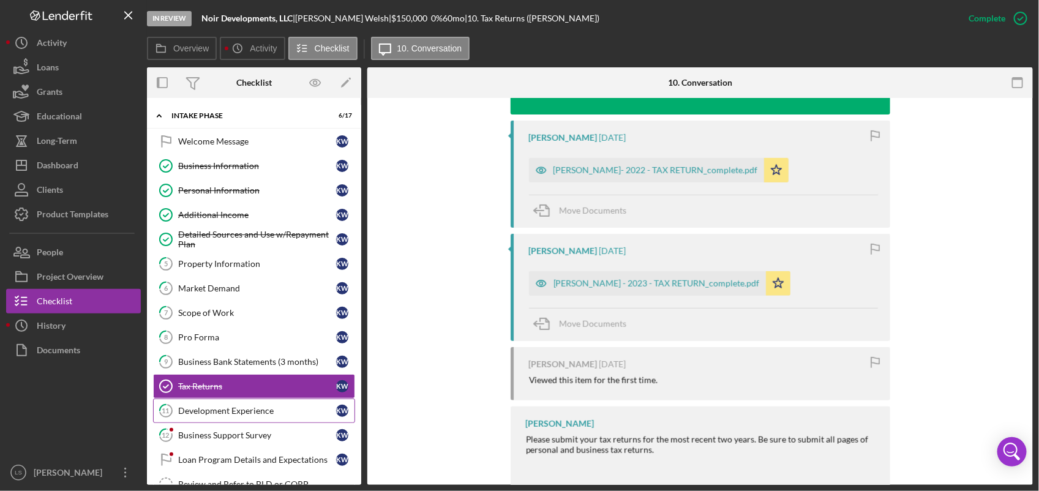
click at [267, 414] on div "Development Experience" at bounding box center [257, 411] width 158 height 10
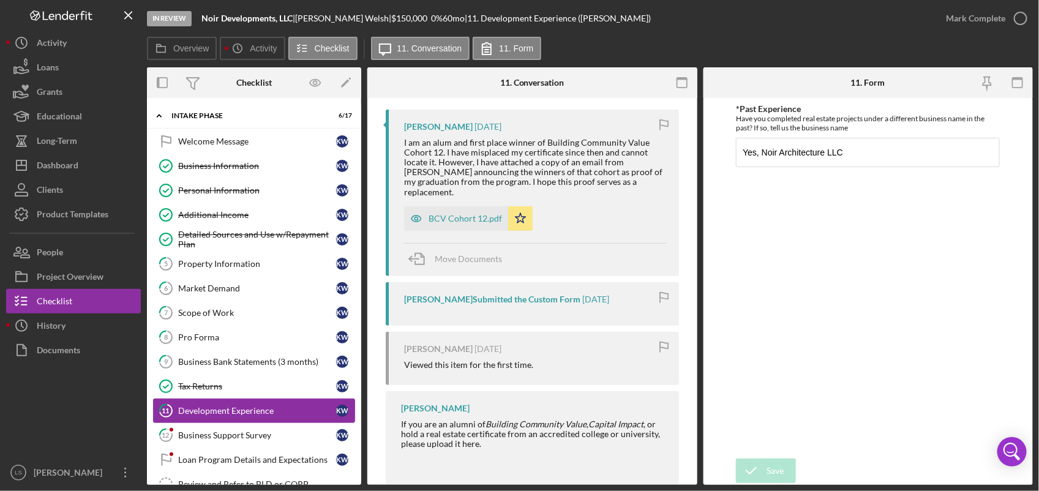
scroll to position [229, 0]
click at [250, 463] on div "Loan Program Details and Expectations" at bounding box center [257, 460] width 158 height 10
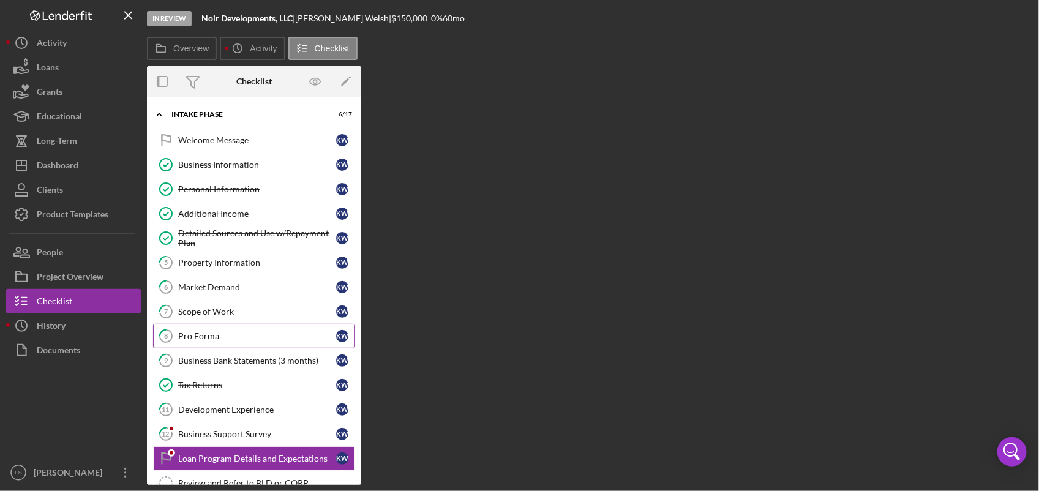
click at [242, 431] on link "12 Business Support Survey K W" at bounding box center [254, 434] width 202 height 24
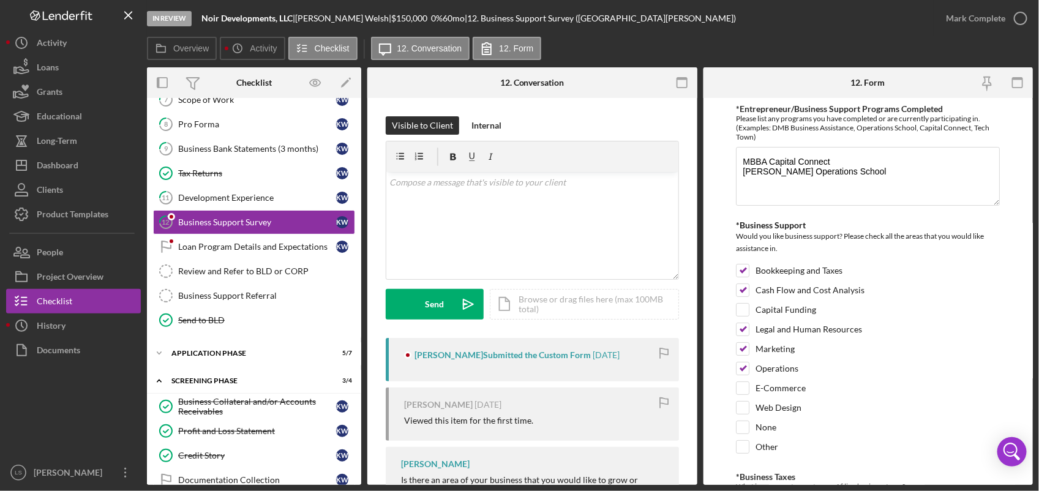
scroll to position [217, 0]
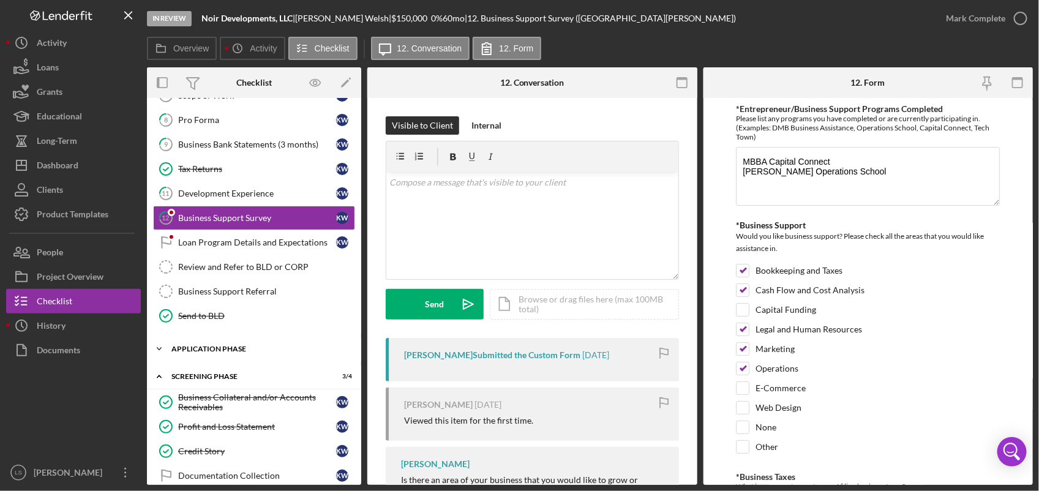
click at [270, 353] on div "Application Phase" at bounding box center [258, 348] width 174 height 7
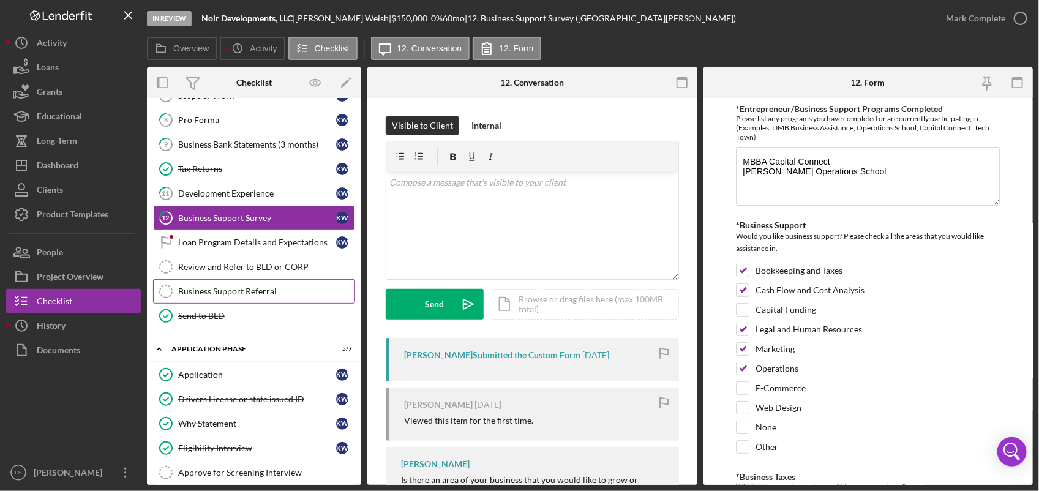
scroll to position [294, 0]
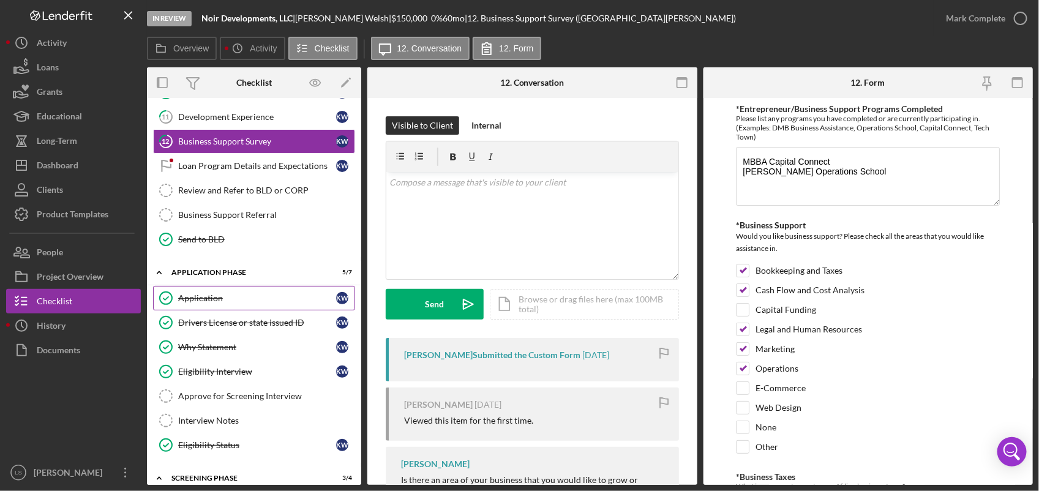
click at [289, 303] on div "Application" at bounding box center [257, 298] width 158 height 10
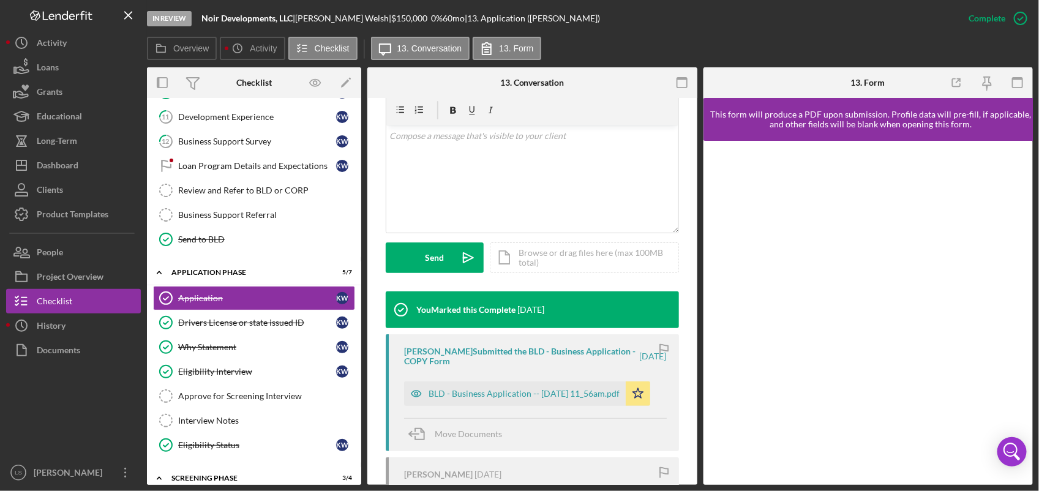
scroll to position [229, 0]
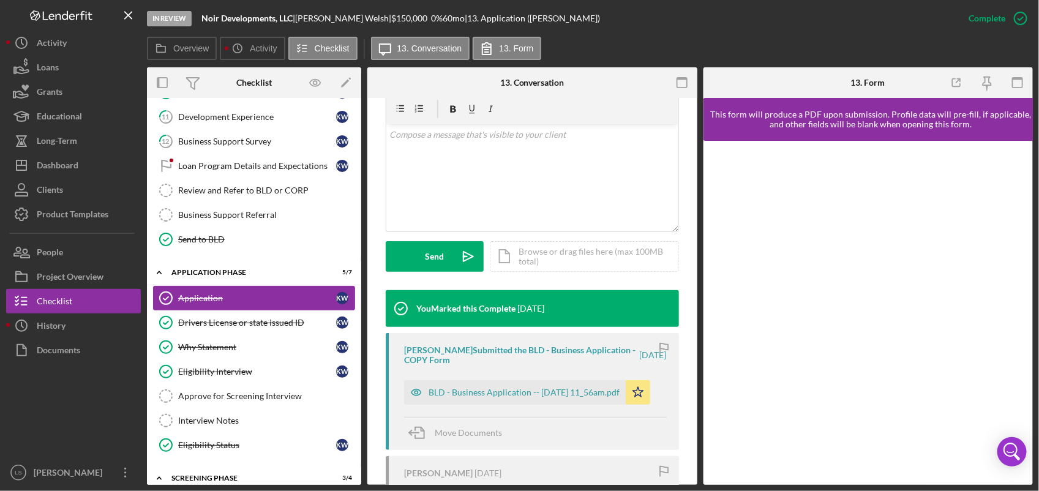
click at [257, 303] on div "Application" at bounding box center [257, 298] width 158 height 10
click at [250, 327] on div "Drivers License or state issued ID" at bounding box center [257, 323] width 158 height 10
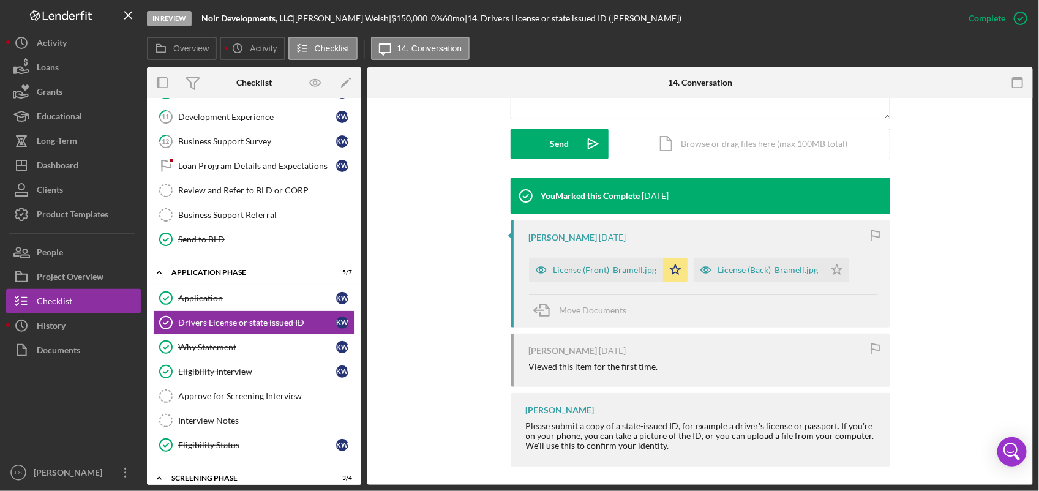
scroll to position [335, 0]
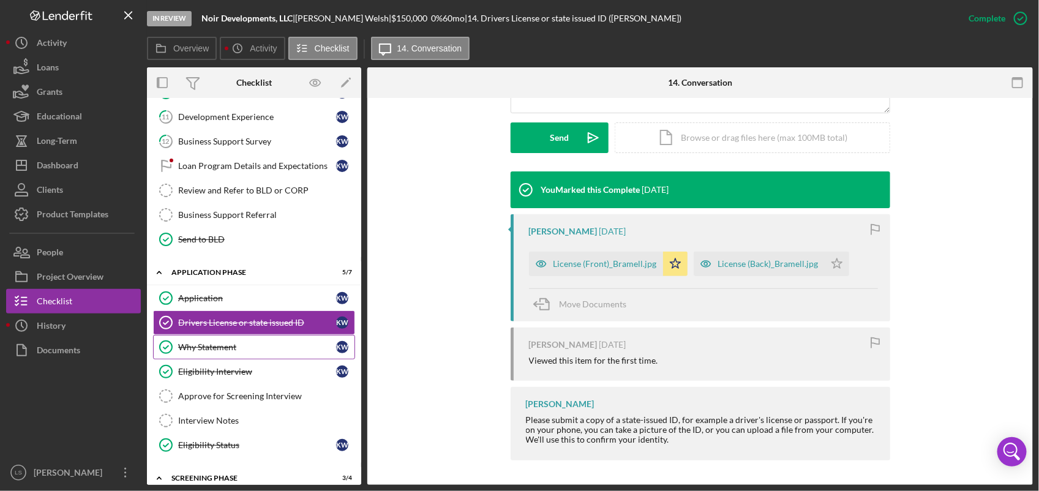
click at [231, 341] on link "Why Statement Why Statement K W" at bounding box center [254, 347] width 202 height 24
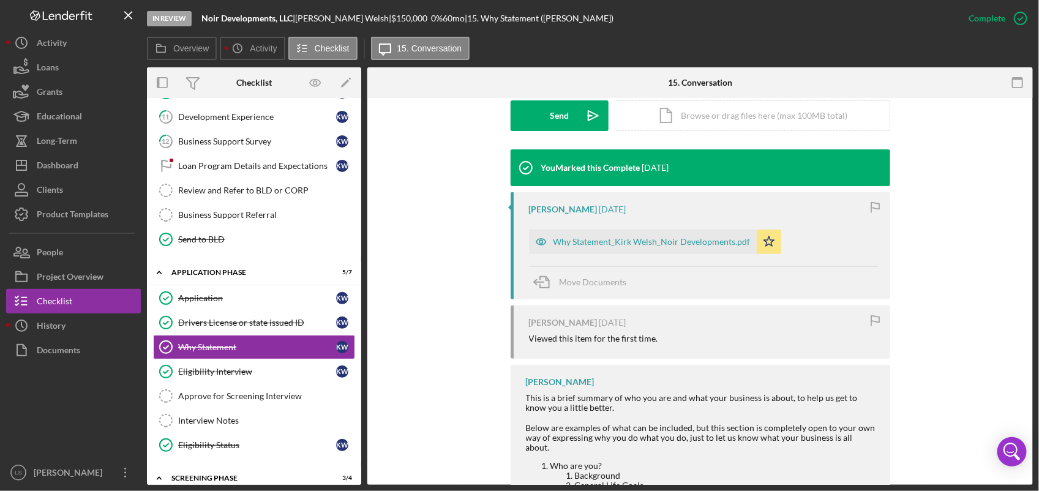
scroll to position [382, 0]
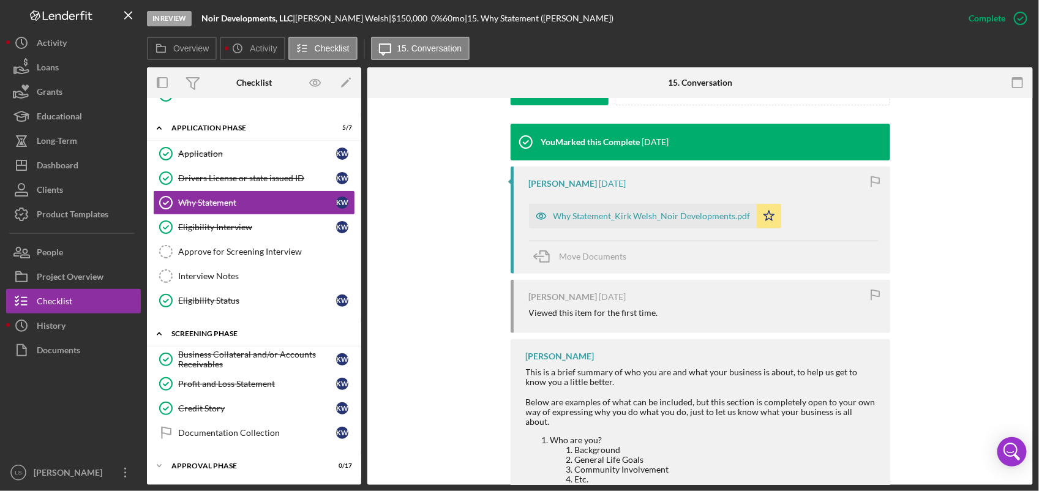
click at [293, 344] on div "Icon/Expander Screening Phase 3 / 4" at bounding box center [254, 333] width 214 height 25
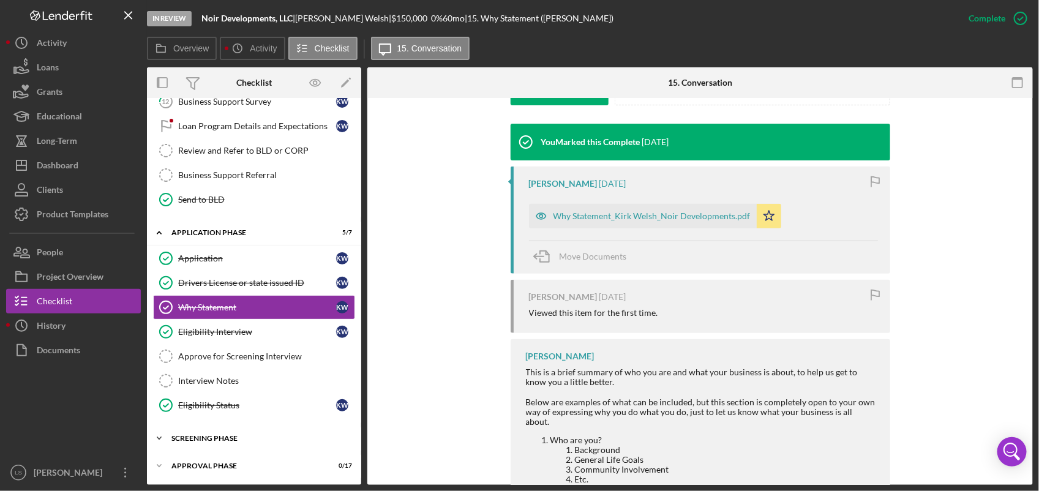
scroll to position [340, 0]
click at [237, 427] on div "Icon/Expander Screening Phase 3 / 4" at bounding box center [254, 438] width 214 height 24
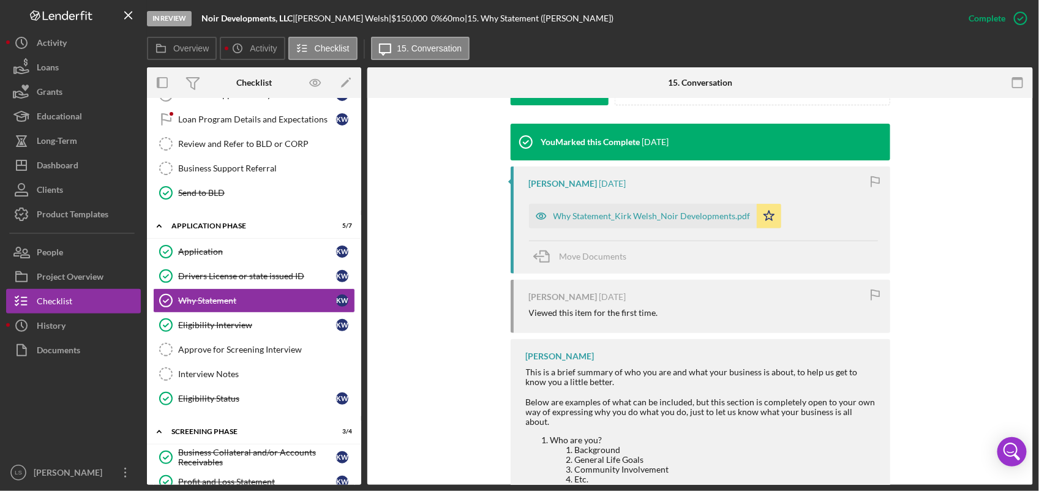
scroll to position [447, 0]
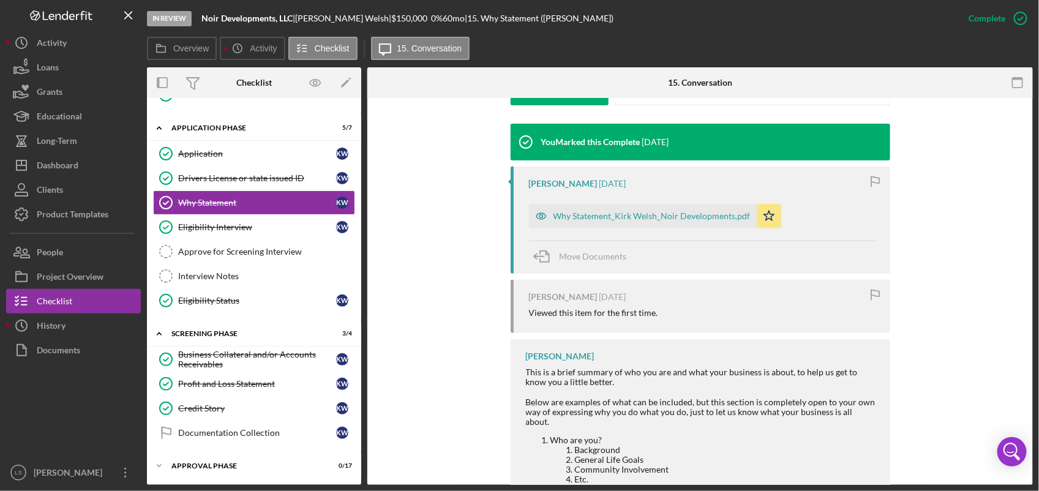
click at [259, 355] on div "Business Collateral and/or Accounts Receivables" at bounding box center [257, 359] width 158 height 20
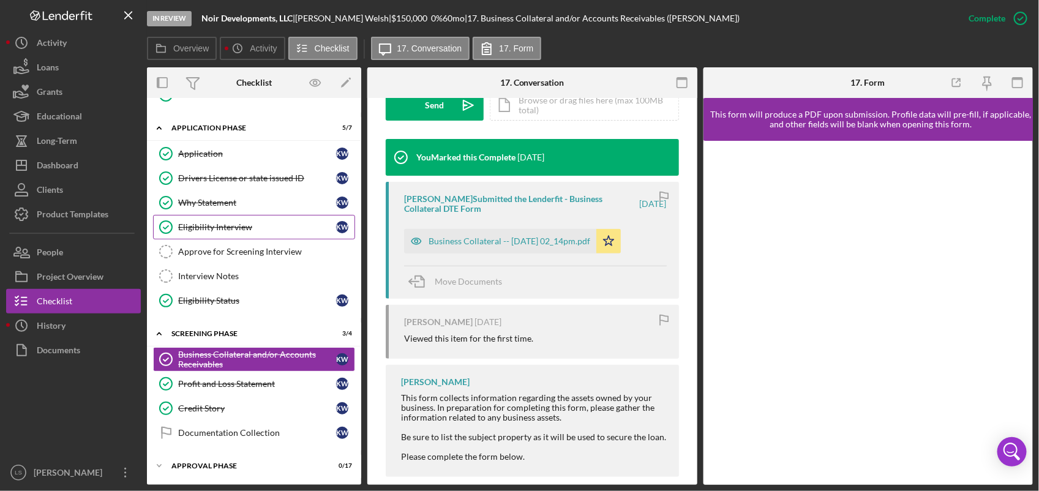
scroll to position [382, 0]
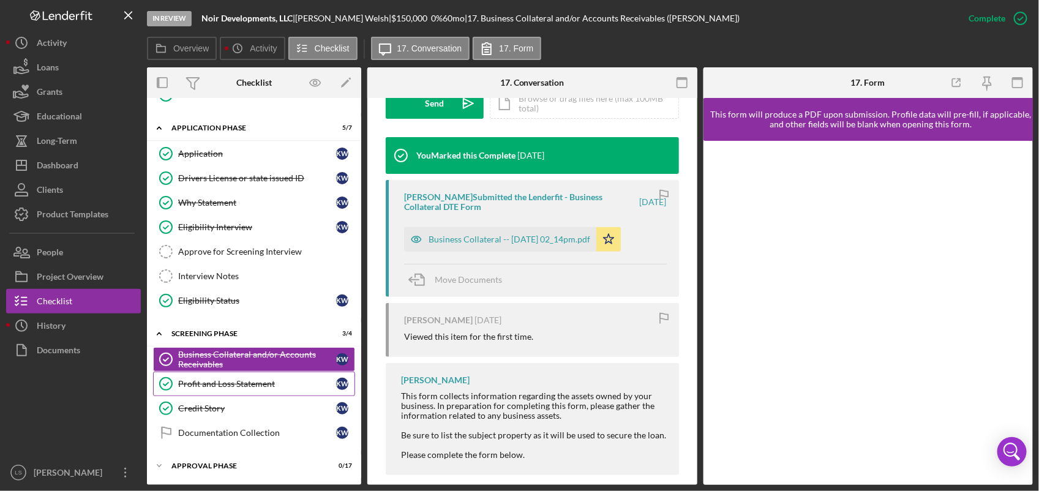
click at [203, 393] on link "Profit and Loss Statement Profit and Loss Statement K W" at bounding box center [254, 383] width 202 height 24
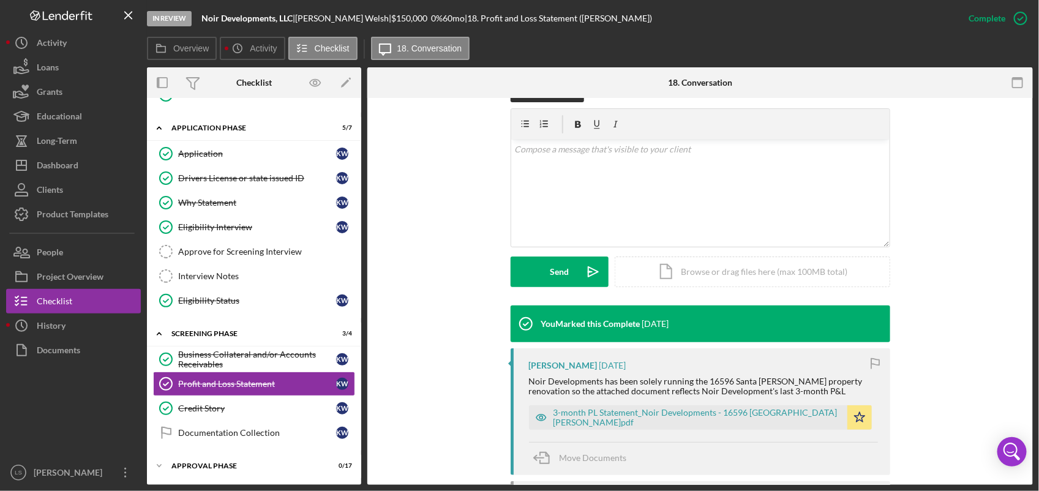
scroll to position [229, 0]
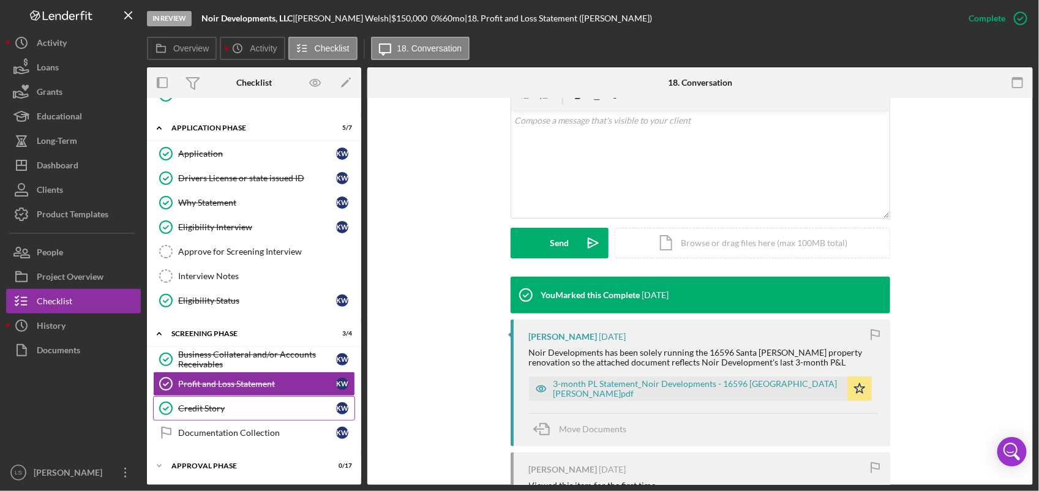
click at [227, 410] on div "Credit Story" at bounding box center [257, 408] width 158 height 10
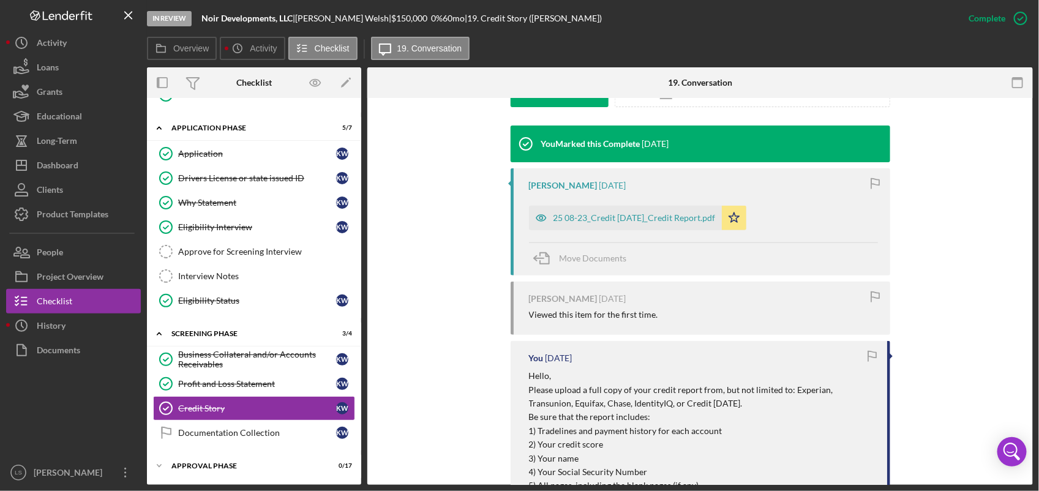
scroll to position [382, 0]
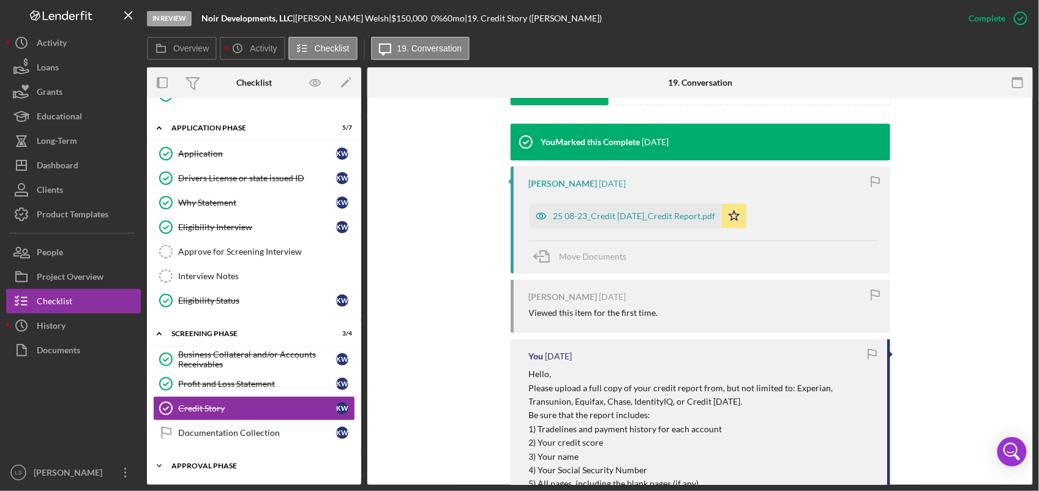
click at [250, 463] on div "Approval Phase" at bounding box center [258, 465] width 174 height 7
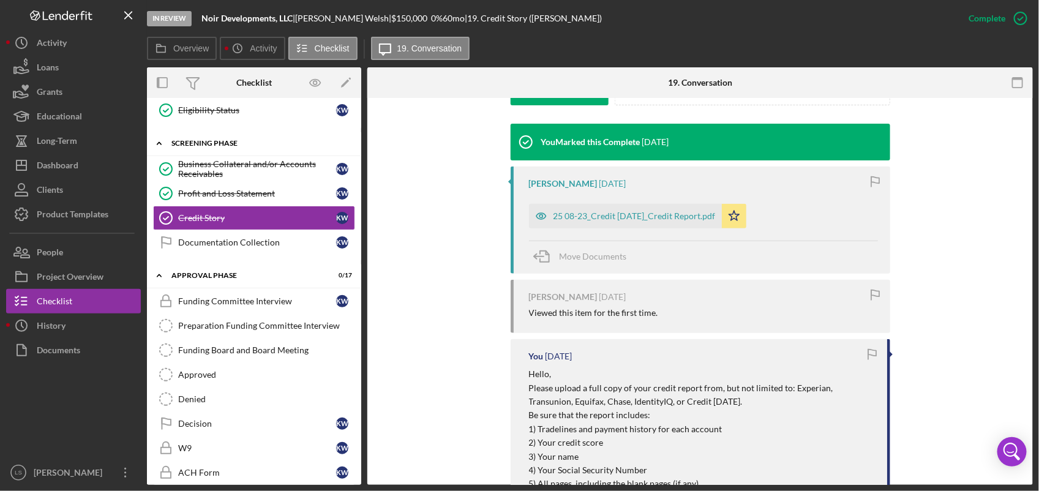
scroll to position [676, 0]
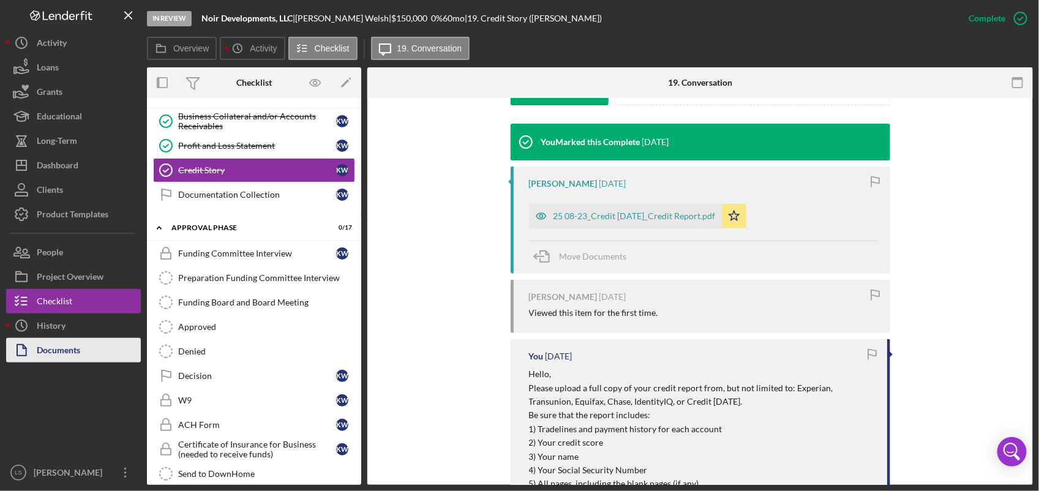
click at [44, 353] on div "Documents" at bounding box center [58, 352] width 43 height 28
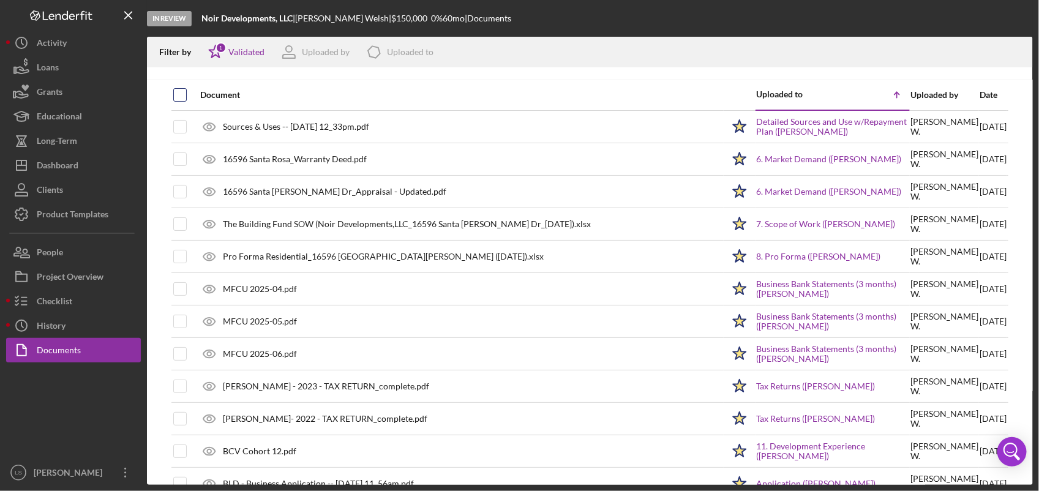
click at [184, 93] on input "checkbox" at bounding box center [180, 95] width 12 height 12
checkbox input "true"
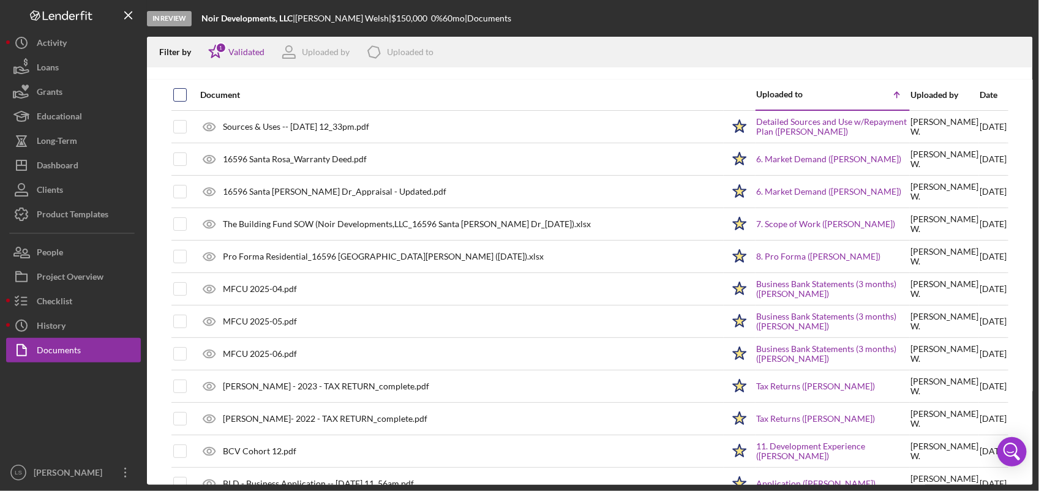
checkbox input "true"
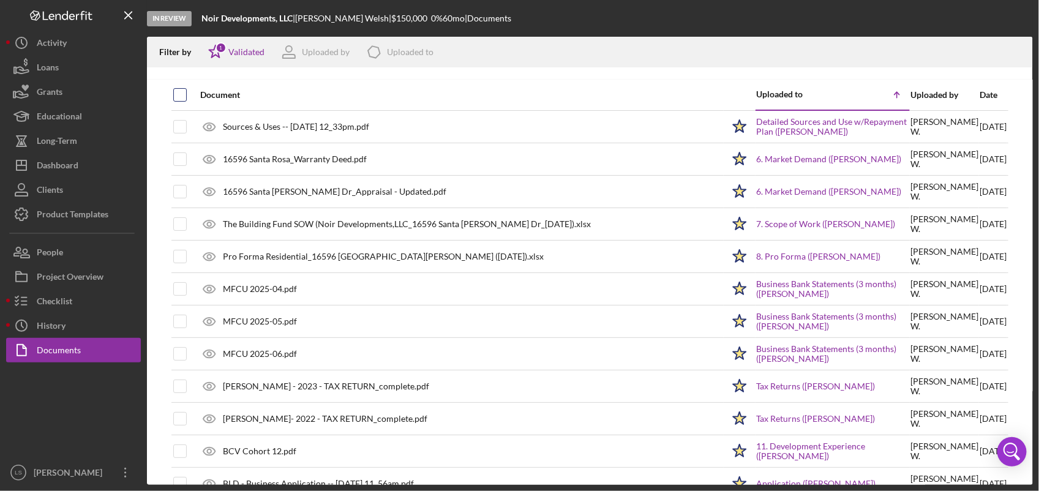
checkbox input "true"
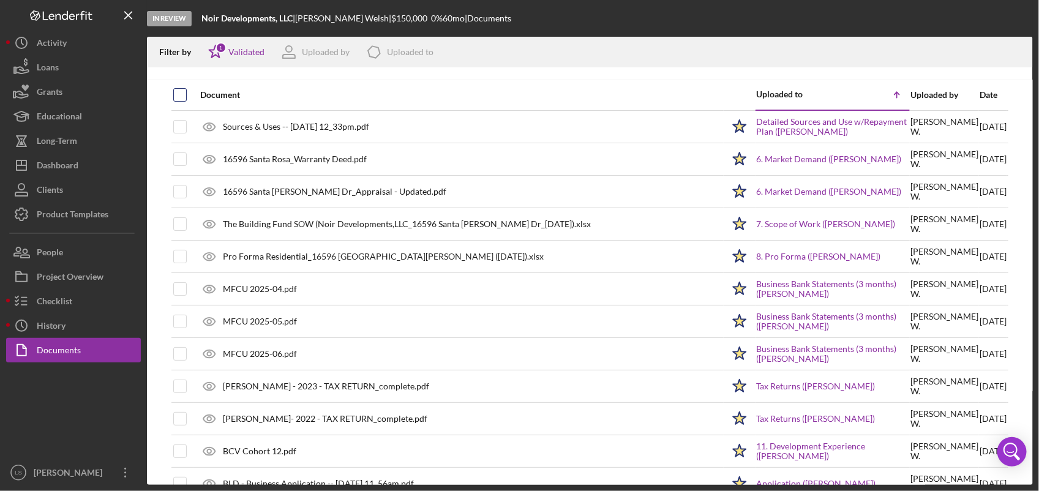
checkbox input "true"
click at [1018, 49] on icon "Icon/Download" at bounding box center [1018, 53] width 28 height 28
